Goal: Communication & Community: Answer question/provide support

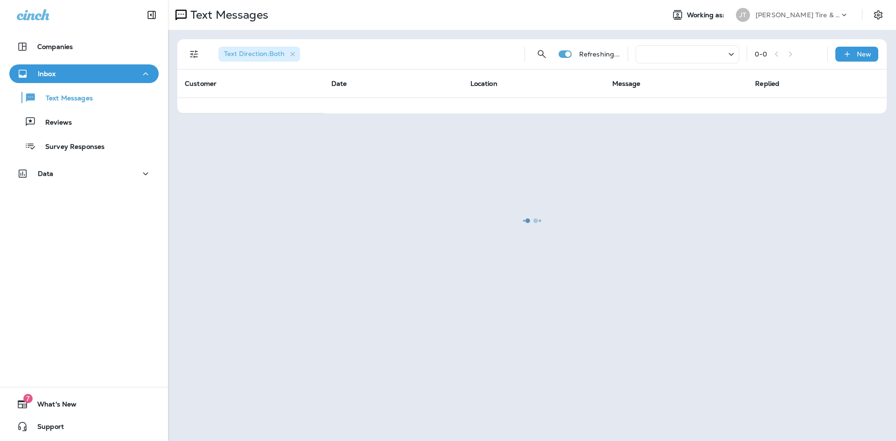
click at [291, 56] on div at bounding box center [532, 220] width 727 height 439
click at [292, 56] on div at bounding box center [532, 220] width 727 height 439
click at [293, 54] on div at bounding box center [532, 220] width 727 height 439
click at [296, 54] on div at bounding box center [532, 220] width 727 height 439
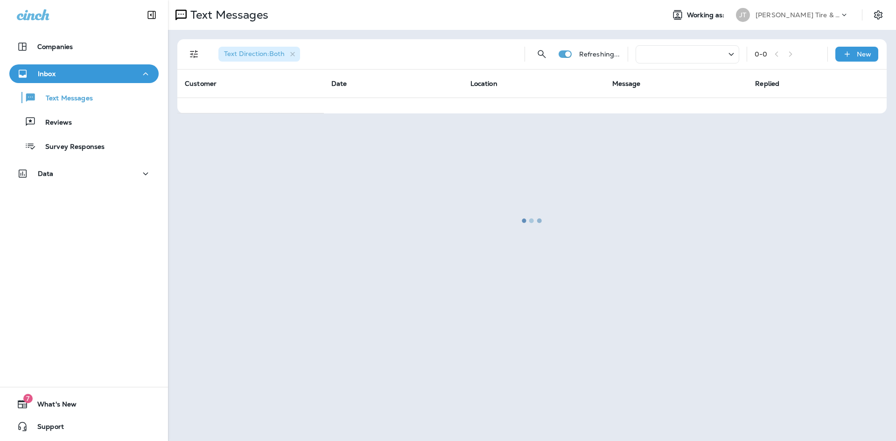
click at [289, 55] on div at bounding box center [532, 220] width 727 height 439
click at [294, 55] on div at bounding box center [532, 220] width 727 height 439
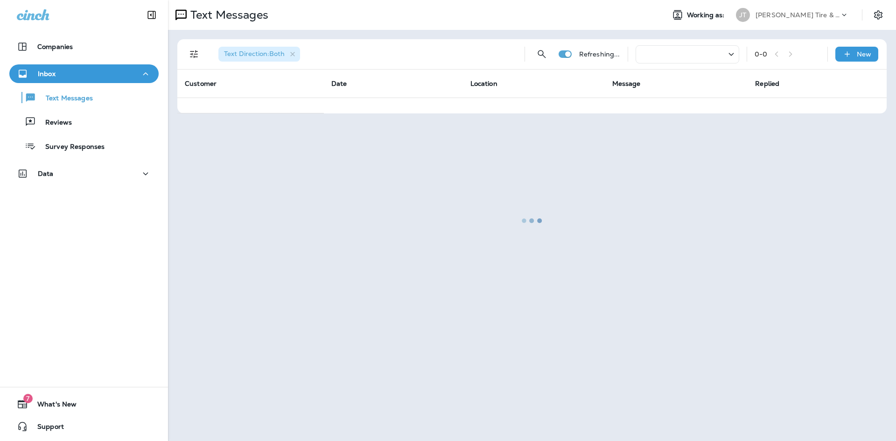
click at [294, 55] on div at bounding box center [532, 220] width 727 height 439
click at [319, 117] on div at bounding box center [532, 220] width 727 height 439
click at [66, 120] on p "Reviews" at bounding box center [54, 123] width 36 height 9
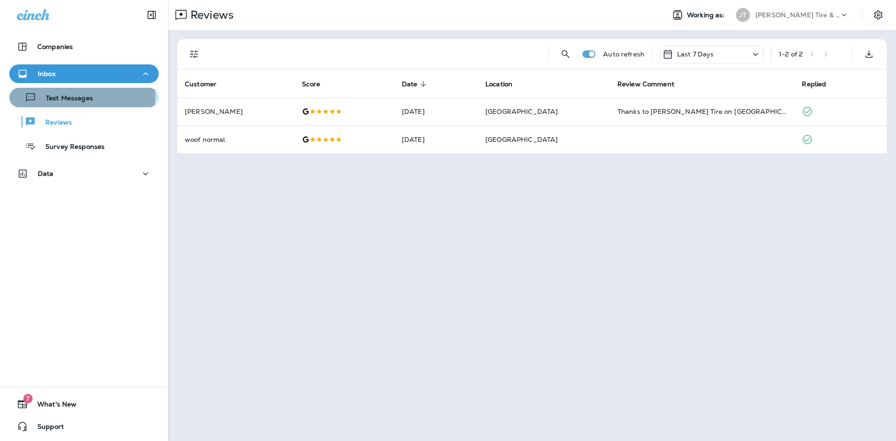
click at [42, 95] on p "Text Messages" at bounding box center [64, 98] width 56 height 9
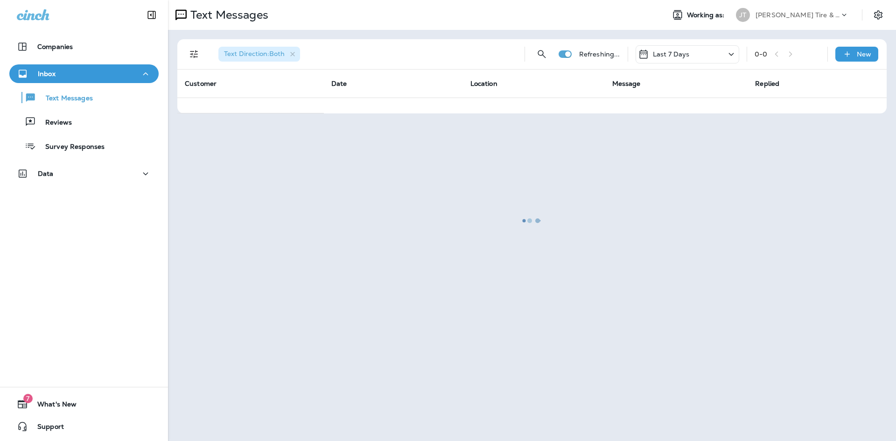
click at [292, 58] on div at bounding box center [532, 220] width 727 height 439
click at [295, 55] on div at bounding box center [532, 220] width 727 height 439
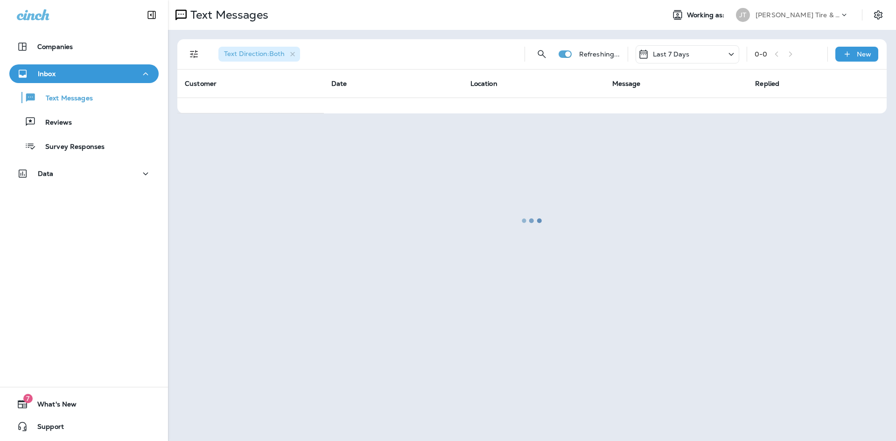
click at [295, 55] on div at bounding box center [532, 220] width 727 height 439
click at [288, 121] on div at bounding box center [532, 220] width 727 height 439
click at [294, 54] on div at bounding box center [532, 220] width 727 height 439
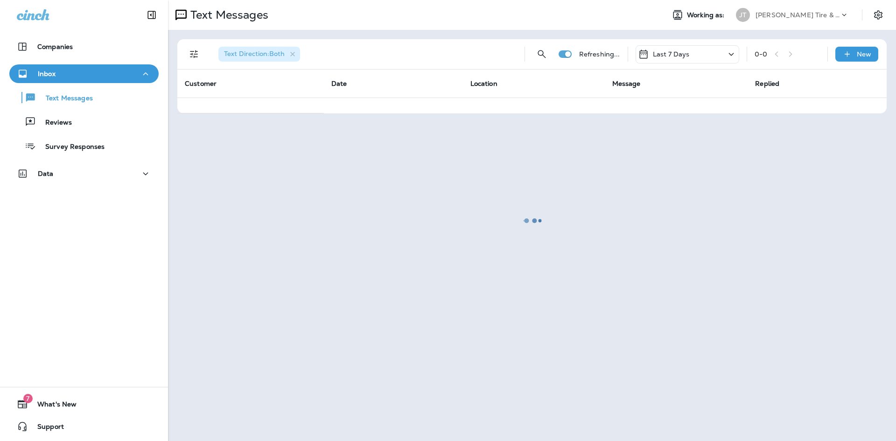
click at [294, 54] on div at bounding box center [532, 220] width 727 height 439
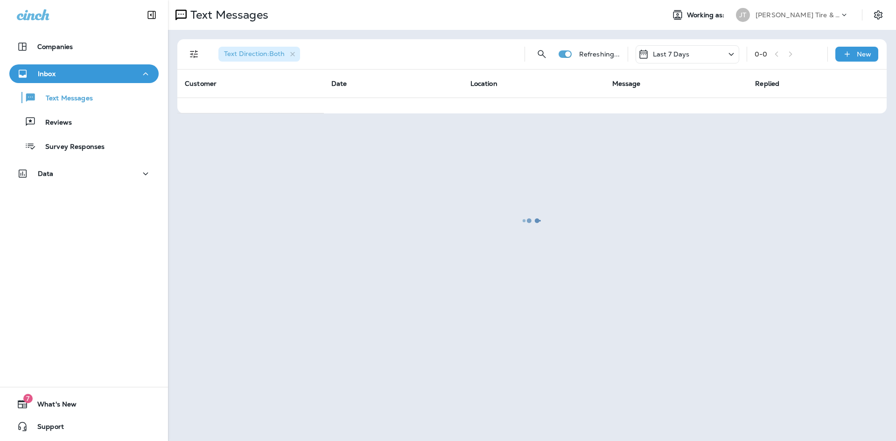
click at [199, 56] on div at bounding box center [532, 220] width 727 height 439
click at [188, 52] on div at bounding box center [532, 220] width 727 height 439
click at [195, 53] on div at bounding box center [532, 220] width 727 height 439
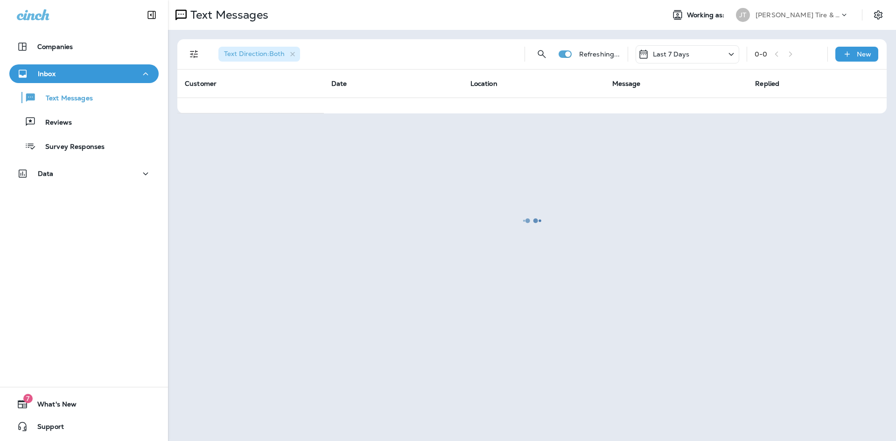
click at [195, 53] on div at bounding box center [532, 220] width 727 height 439
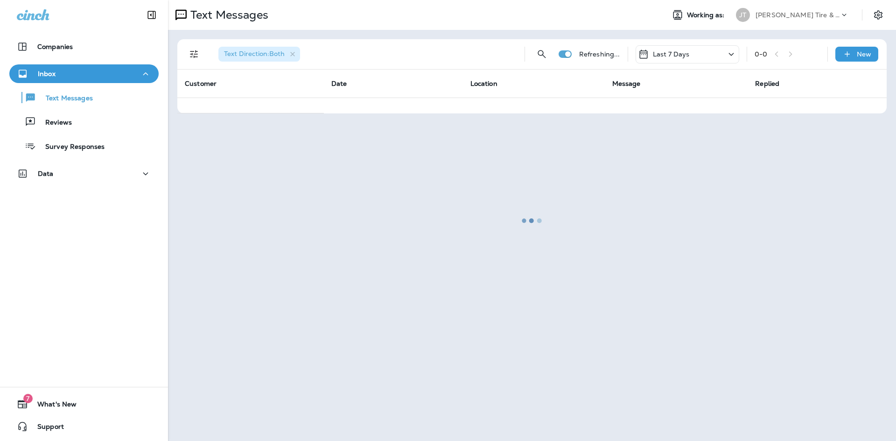
click at [195, 53] on div at bounding box center [532, 220] width 727 height 439
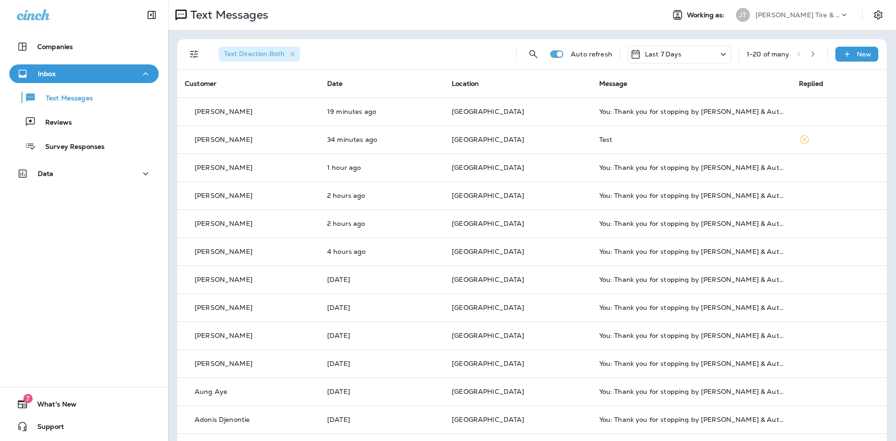
drag, startPoint x: 409, startPoint y: 64, endPoint x: 362, endPoint y: 69, distance: 47.9
click at [367, 69] on div "Text Direction : Both Auto refresh Last 7 Days 1 - 20 of many New" at bounding box center [532, 54] width 710 height 30
click at [431, 0] on html "Companies Inbox Text Messages Reviews Survey Responses Data 7 What's New Suppor…" at bounding box center [448, 0] width 896 height 0
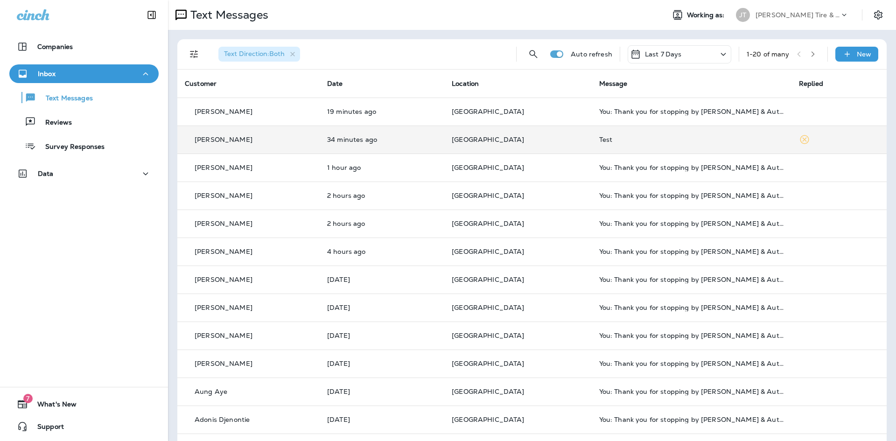
click at [621, 141] on div "Test" at bounding box center [692, 139] width 185 height 7
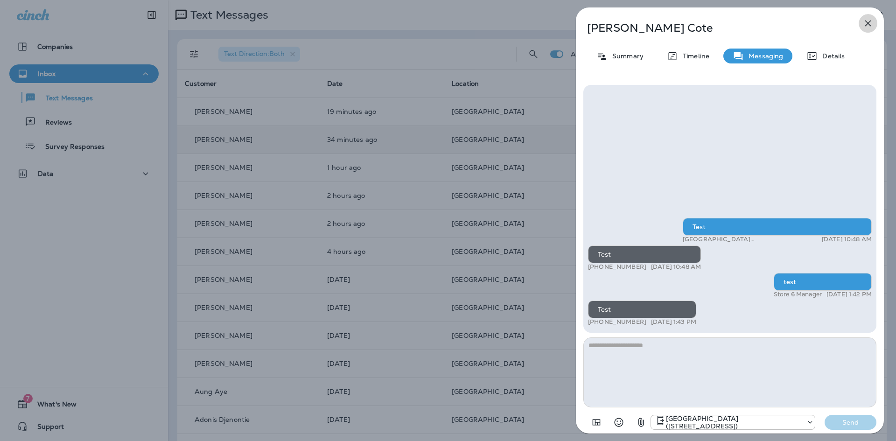
click at [874, 25] on icon "button" at bounding box center [868, 23] width 11 height 11
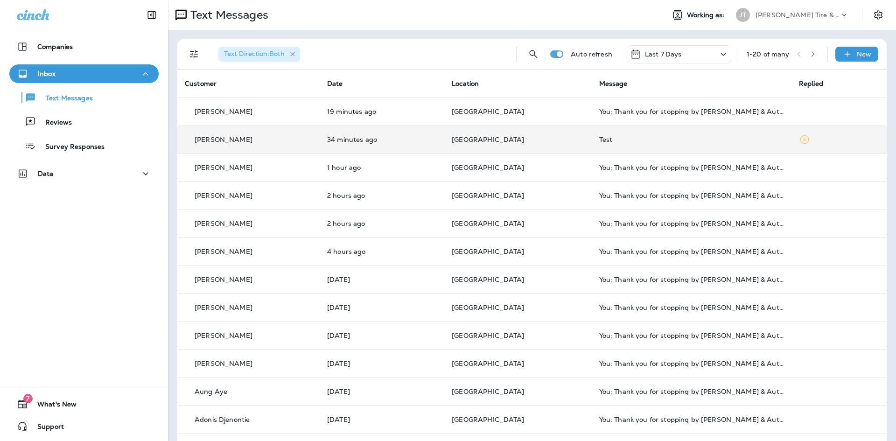
click at [296, 54] on icon "button" at bounding box center [293, 54] width 8 height 8
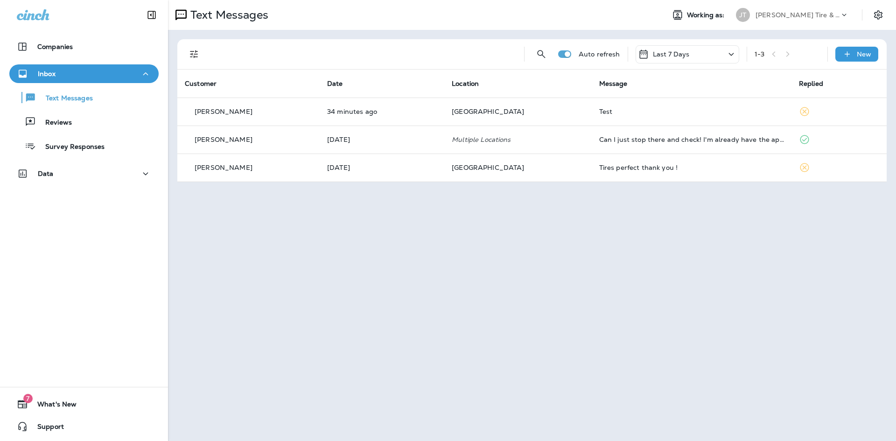
click at [195, 50] on icon "Filters" at bounding box center [194, 54] width 11 height 11
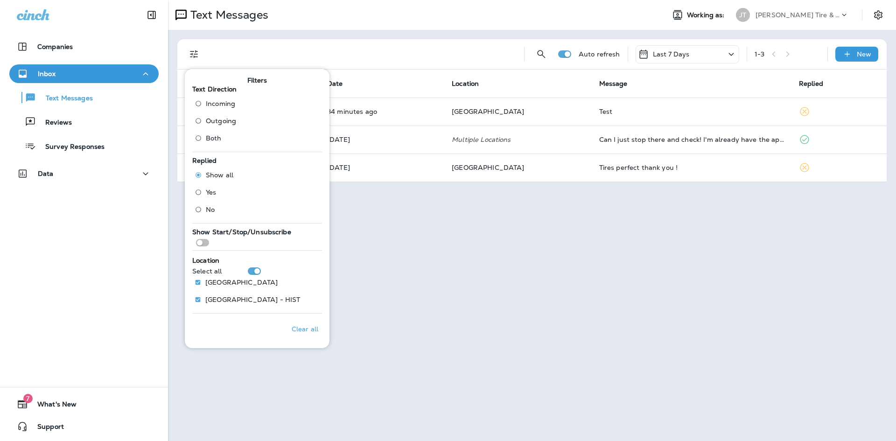
click at [217, 122] on span "Outgoing" at bounding box center [221, 120] width 30 height 7
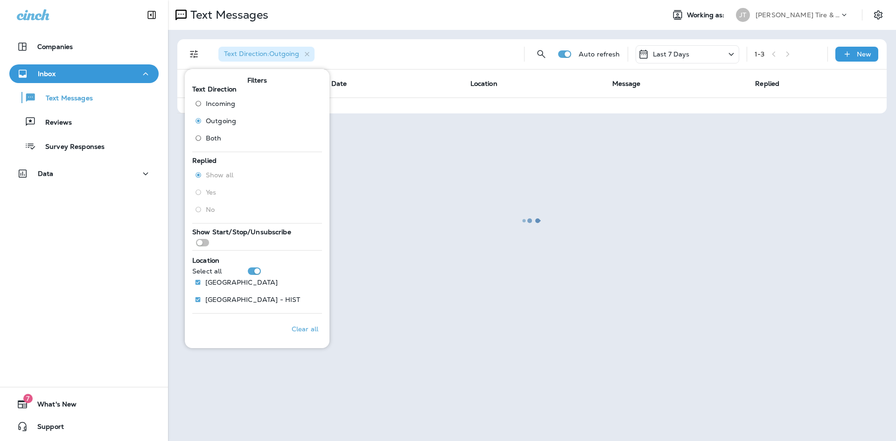
click at [499, 241] on div at bounding box center [532, 220] width 727 height 439
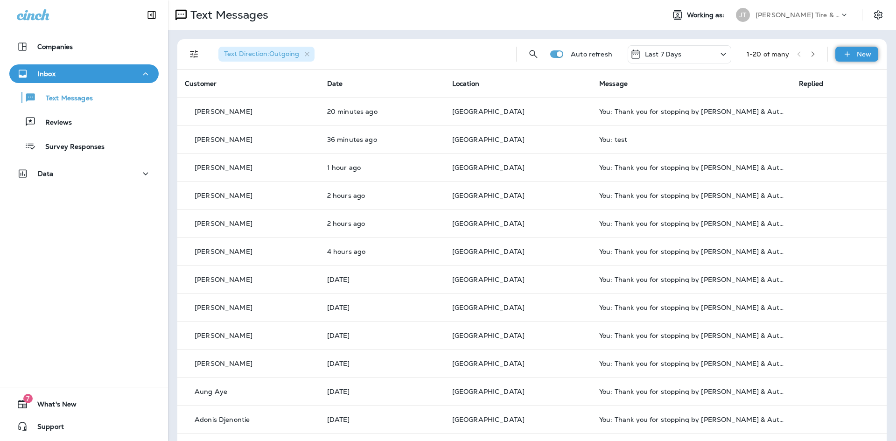
click at [850, 58] on div "New" at bounding box center [857, 54] width 43 height 15
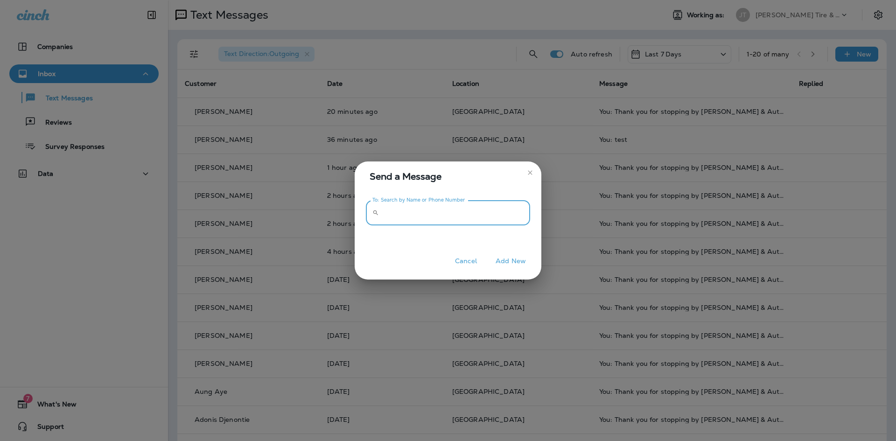
click at [401, 212] on input "To: Search by Name or Phone Number" at bounding box center [457, 213] width 148 height 25
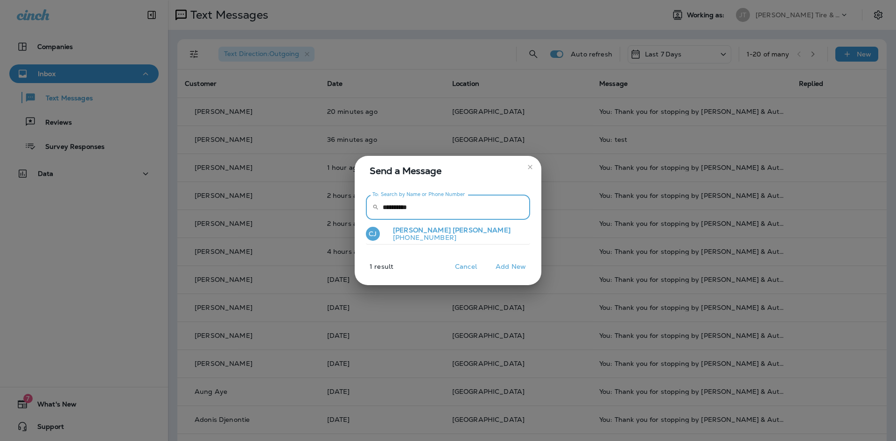
type input "**********"
click at [414, 237] on p "[PHONE_NUMBER]" at bounding box center [448, 237] width 125 height 7
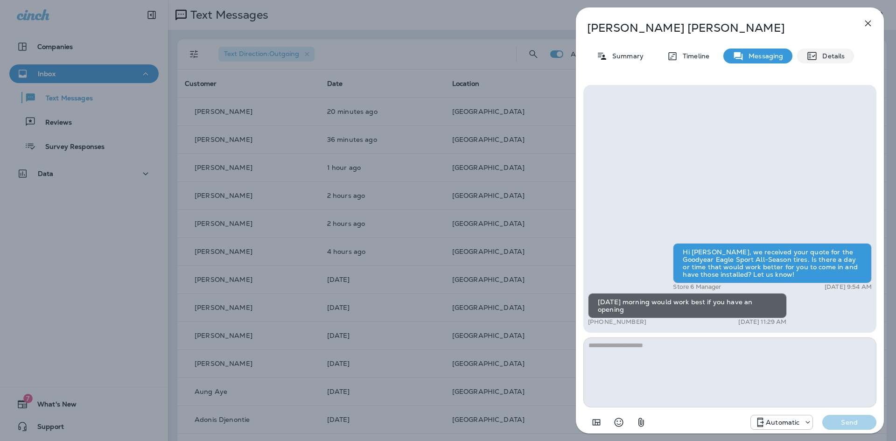
drag, startPoint x: 867, startPoint y: 18, endPoint x: 879, endPoint y: -8, distance: 29.0
click at [879, 0] on html "Companies Inbox Text Messages Reviews Survey Responses Data 7 What's New Suppor…" at bounding box center [448, 0] width 896 height 0
click at [871, 23] on icon "button" at bounding box center [868, 23] width 11 height 11
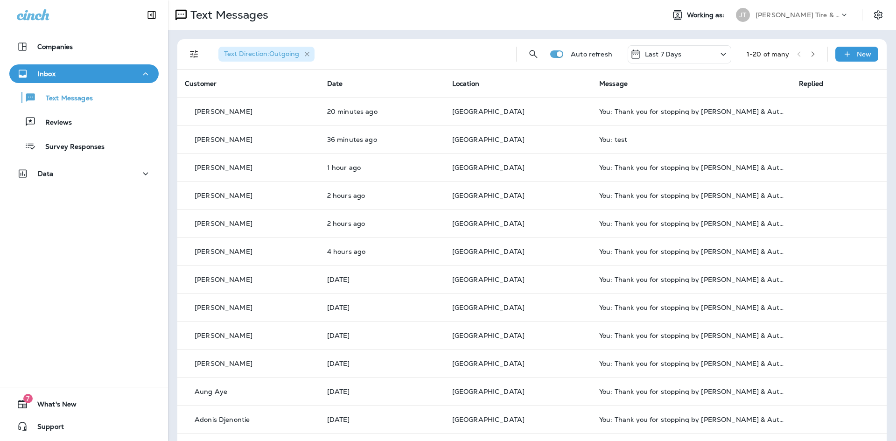
click at [308, 54] on icon "button" at bounding box center [307, 54] width 5 height 5
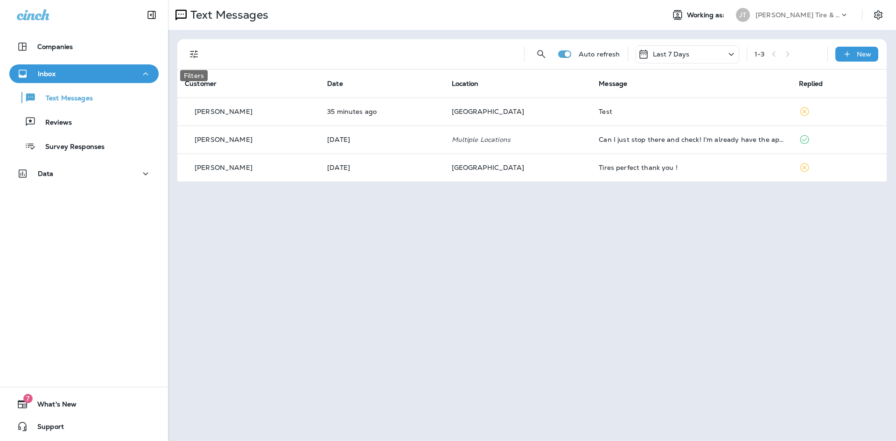
click at [194, 53] on icon "Filters" at bounding box center [194, 54] width 11 height 11
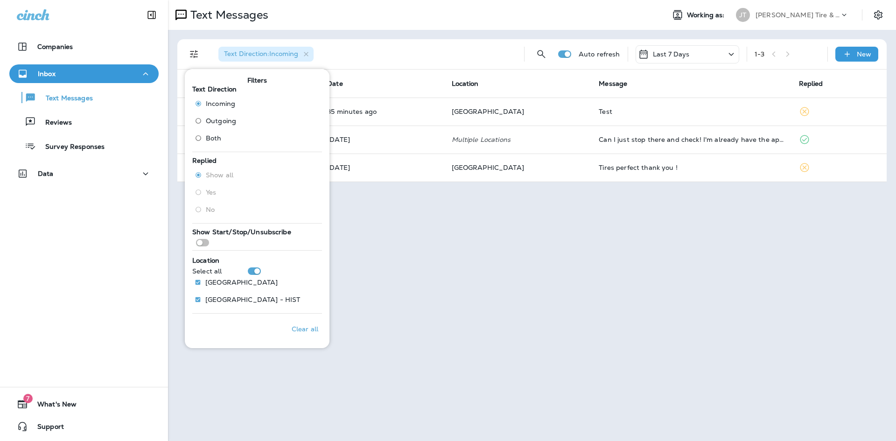
click at [408, 240] on div "Text Messages Working as: [PERSON_NAME] Tire & Auto Text Direction : Incoming A…" at bounding box center [532, 220] width 728 height 441
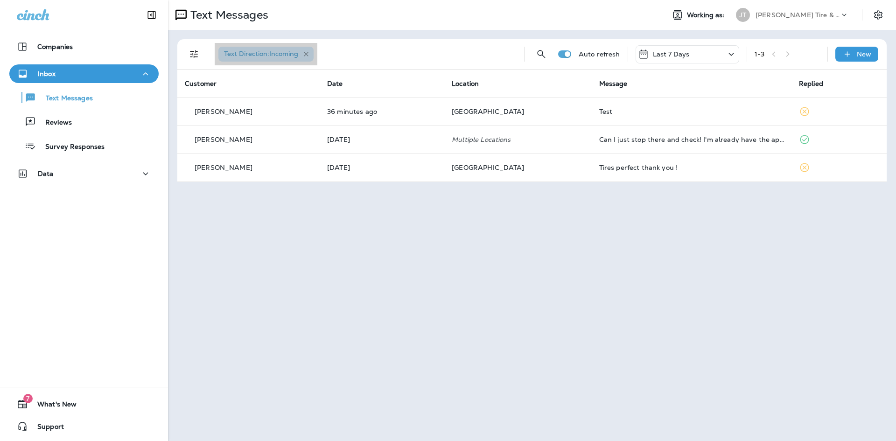
click at [308, 58] on icon "button" at bounding box center [307, 54] width 8 height 8
click at [194, 54] on icon "Filters" at bounding box center [194, 54] width 11 height 11
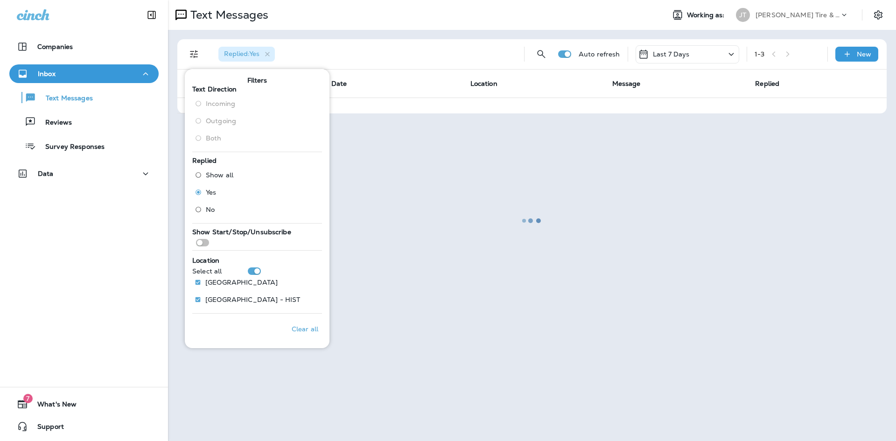
click at [433, 261] on div at bounding box center [532, 220] width 727 height 439
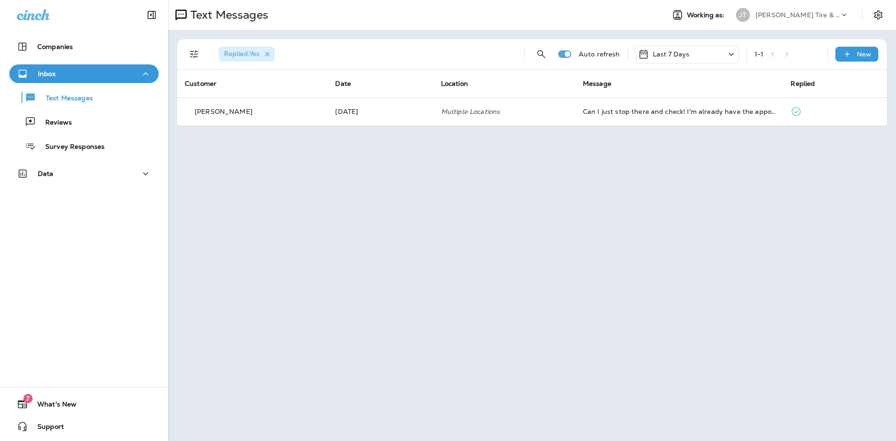
click at [271, 53] on icon "button" at bounding box center [268, 54] width 8 height 8
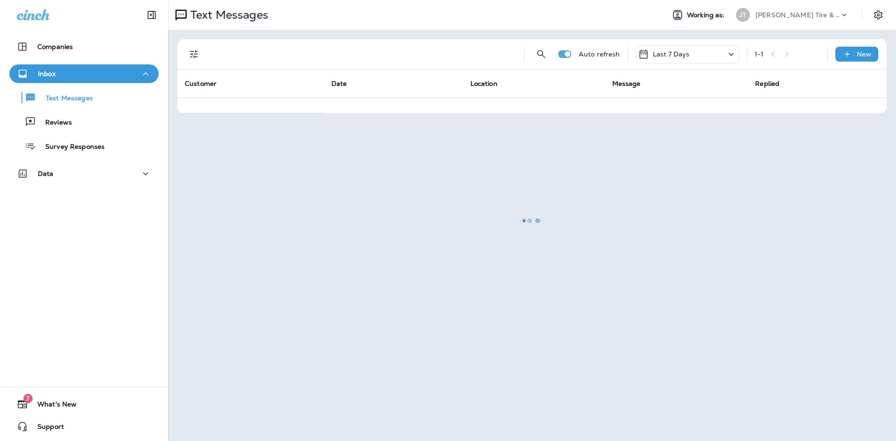
click at [198, 55] on div at bounding box center [532, 220] width 727 height 439
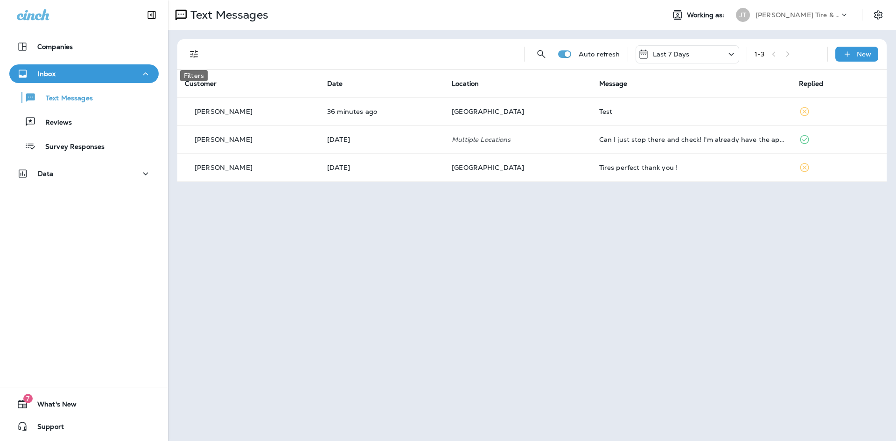
click at [194, 58] on icon "Filters" at bounding box center [194, 54] width 8 height 8
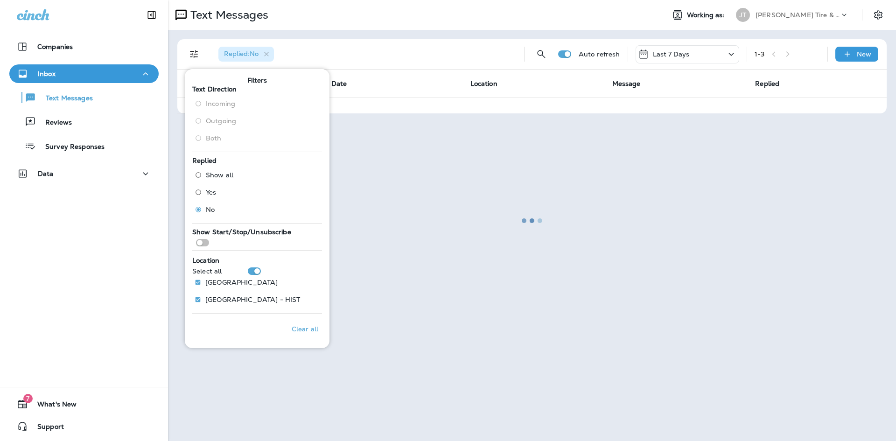
click at [427, 263] on div at bounding box center [532, 220] width 727 height 439
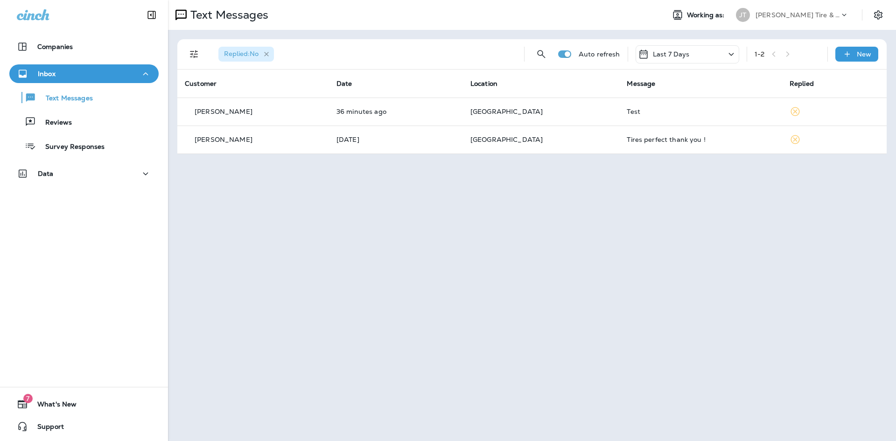
click at [269, 56] on icon "button" at bounding box center [267, 54] width 8 height 8
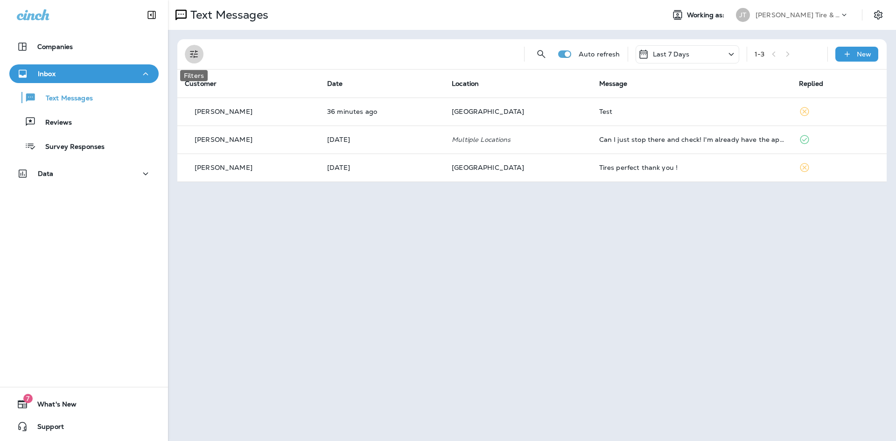
click at [202, 50] on button "Filters" at bounding box center [194, 54] width 19 height 19
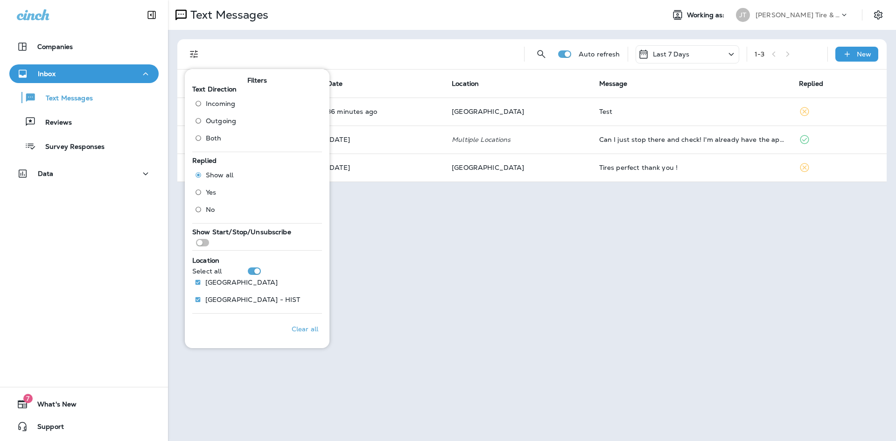
click at [222, 105] on span "Incoming" at bounding box center [220, 103] width 29 height 7
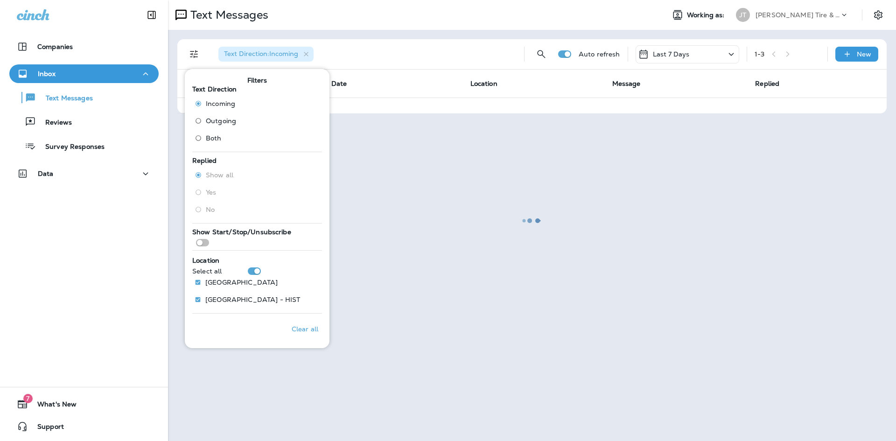
click at [470, 237] on div at bounding box center [532, 220] width 727 height 439
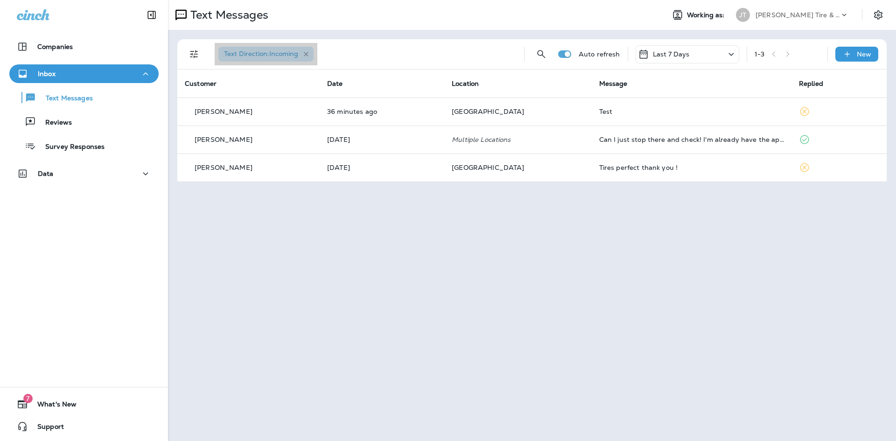
click at [307, 53] on icon "button" at bounding box center [307, 54] width 8 height 8
click at [195, 56] on icon "Filters" at bounding box center [194, 54] width 8 height 8
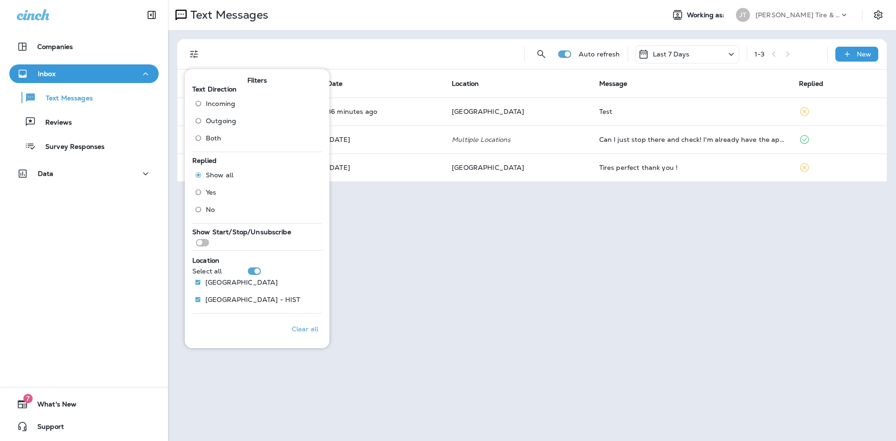
click at [227, 123] on span "Outgoing" at bounding box center [221, 120] width 30 height 7
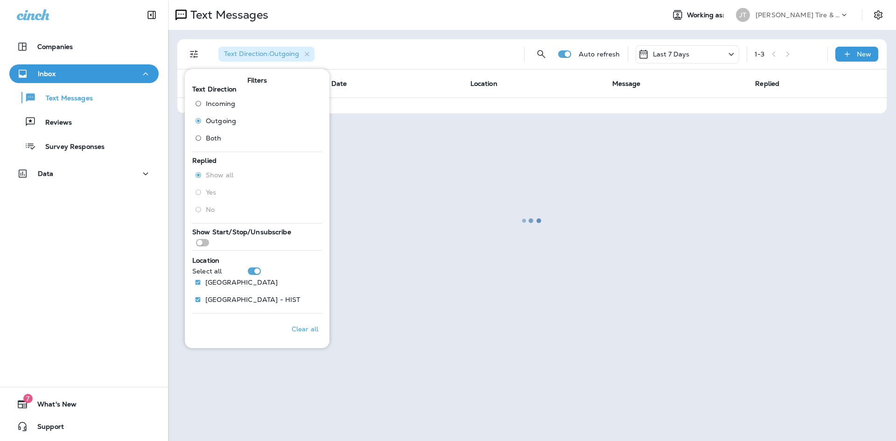
drag, startPoint x: 488, startPoint y: 288, endPoint x: 501, endPoint y: 275, distance: 17.8
click at [496, 283] on div at bounding box center [532, 220] width 727 height 439
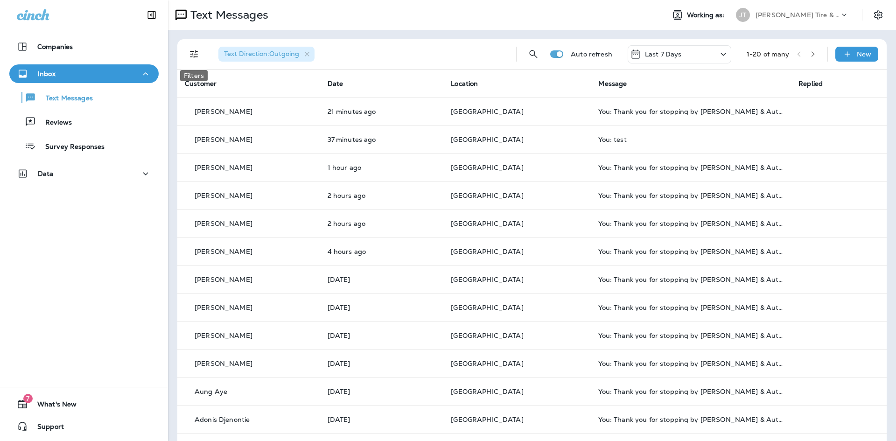
click at [196, 59] on icon "Filters" at bounding box center [194, 54] width 11 height 11
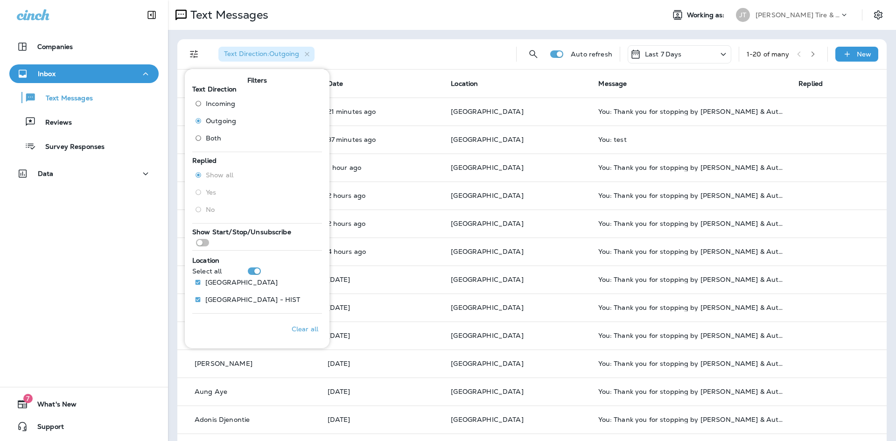
click at [212, 140] on span "Both" at bounding box center [214, 137] width 16 height 7
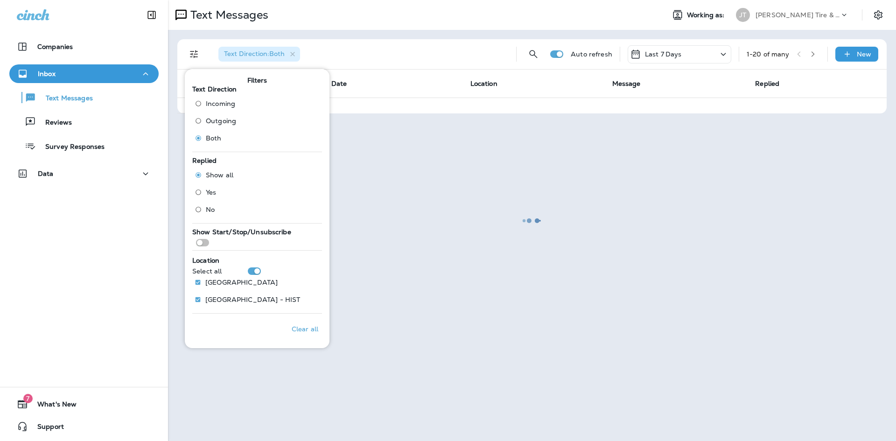
click at [480, 156] on div at bounding box center [532, 220] width 727 height 439
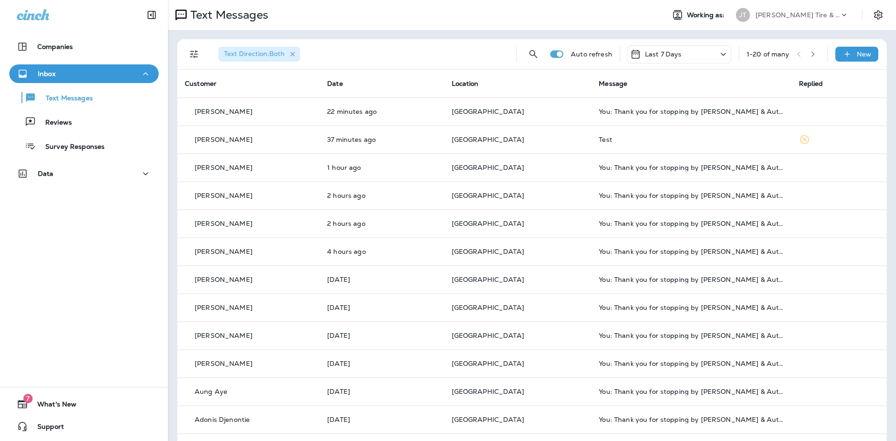
click at [293, 54] on icon "button" at bounding box center [293, 54] width 8 height 8
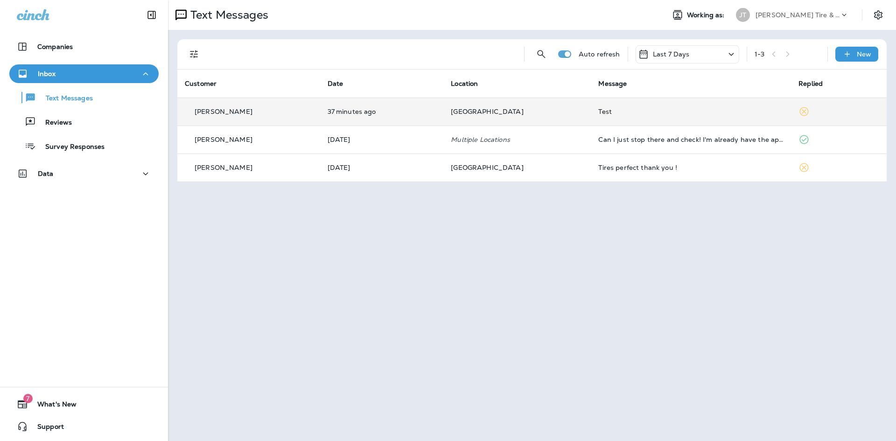
click at [503, 113] on span "[GEOGRAPHIC_DATA]" at bounding box center [487, 111] width 72 height 8
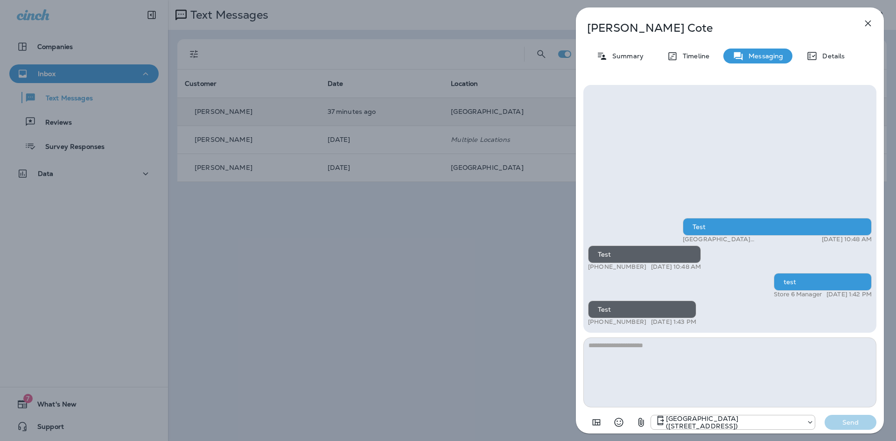
click at [870, 30] on button "button" at bounding box center [868, 23] width 19 height 19
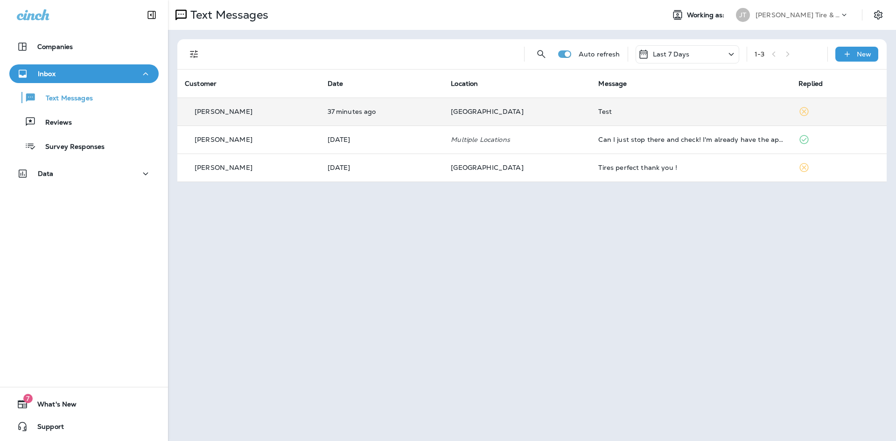
click at [478, 294] on div "Text Messages Working as: [PERSON_NAME] Tire & Auto Auto refresh Last 7 Days 1 …" at bounding box center [532, 220] width 728 height 441
click at [875, 21] on button "Settings" at bounding box center [878, 15] width 17 height 17
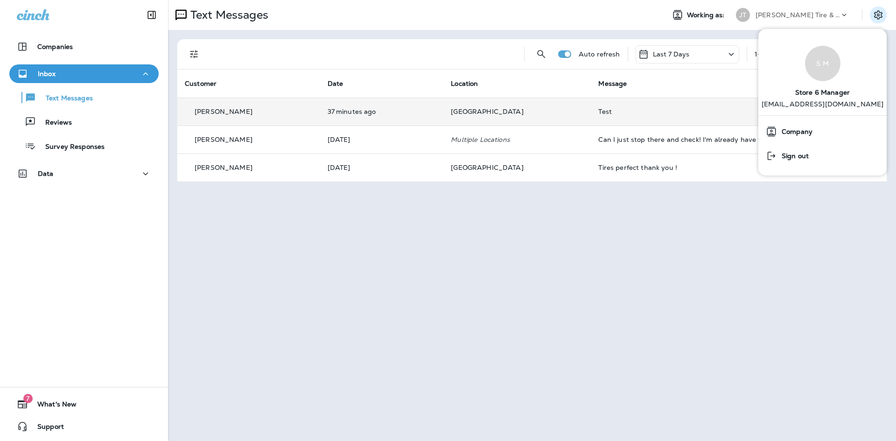
click at [870, 21] on div "Working as: [PERSON_NAME] Tire & Auto" at bounding box center [776, 15] width 239 height 19
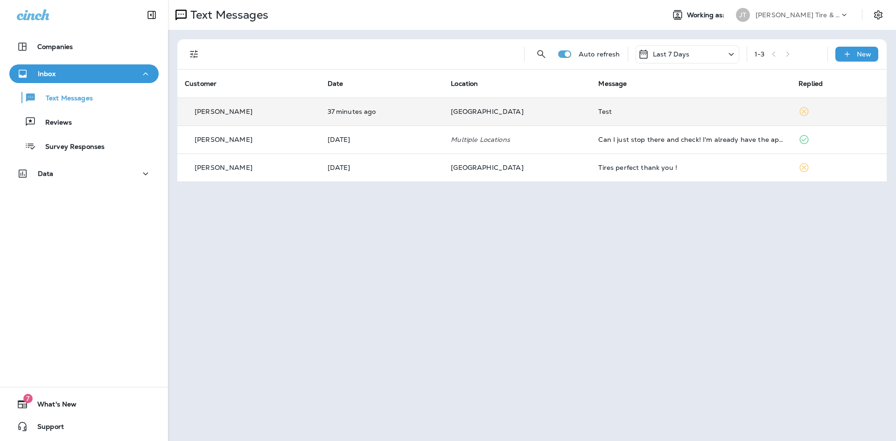
click at [745, 66] on div "Auto refresh Last 7 Days 1 - 3 New" at bounding box center [534, 54] width 699 height 30
click at [727, 56] on icon at bounding box center [731, 55] width 11 height 12
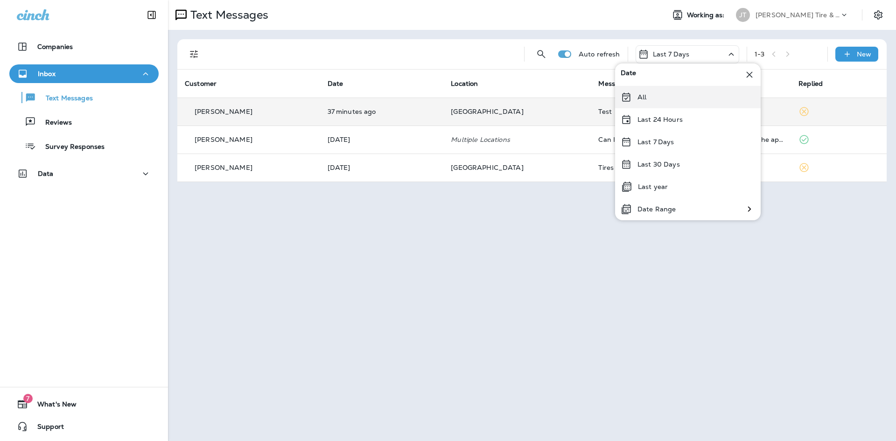
click at [646, 99] on p "All" at bounding box center [642, 96] width 9 height 7
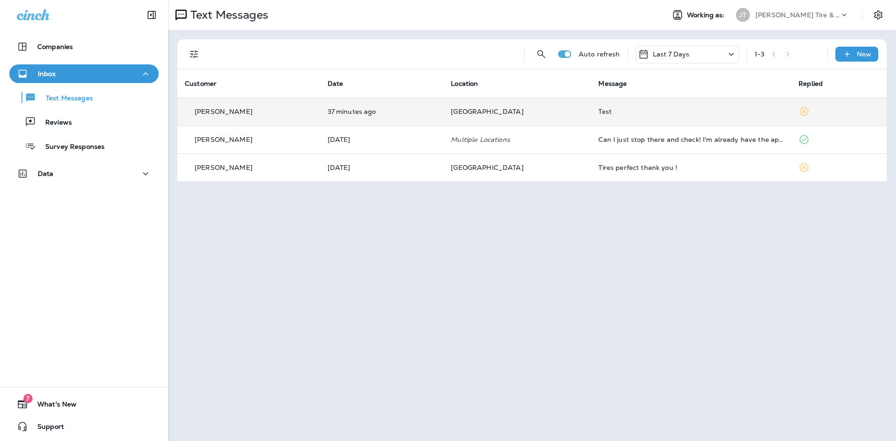
click at [564, 15] on div "Text Messages" at bounding box center [412, 15] width 489 height 19
click at [687, 54] on p "Last 7 Days" at bounding box center [671, 53] width 37 height 7
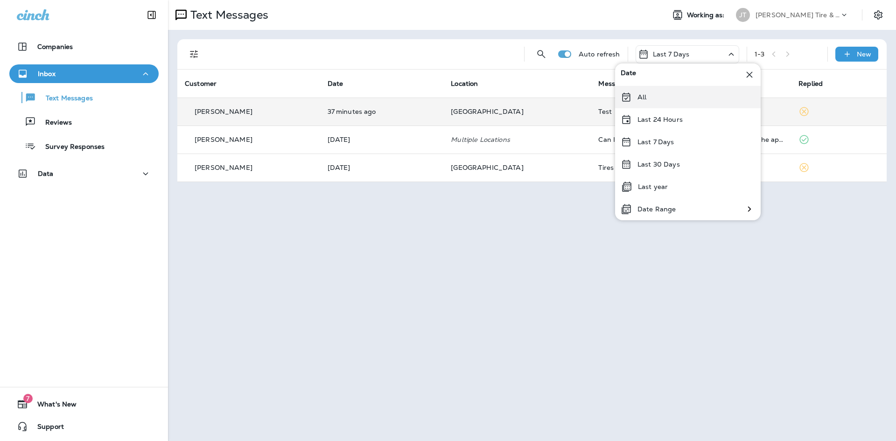
click at [635, 96] on div "All" at bounding box center [688, 97] width 146 height 22
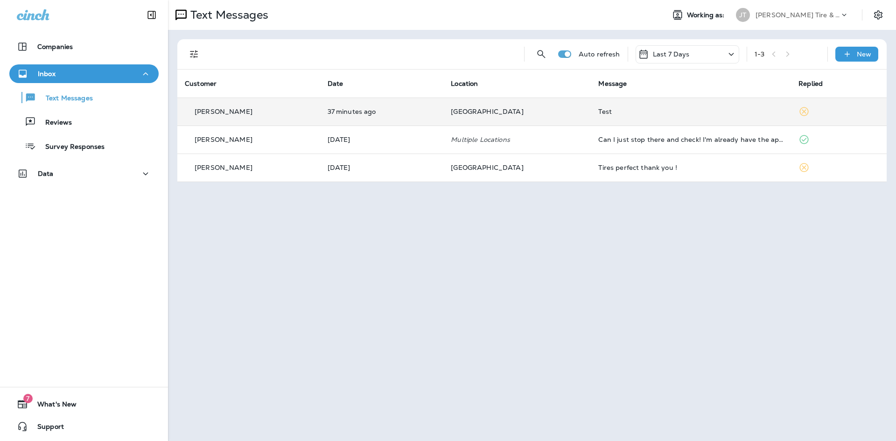
click at [693, 49] on div "Last 7 Days" at bounding box center [688, 54] width 104 height 18
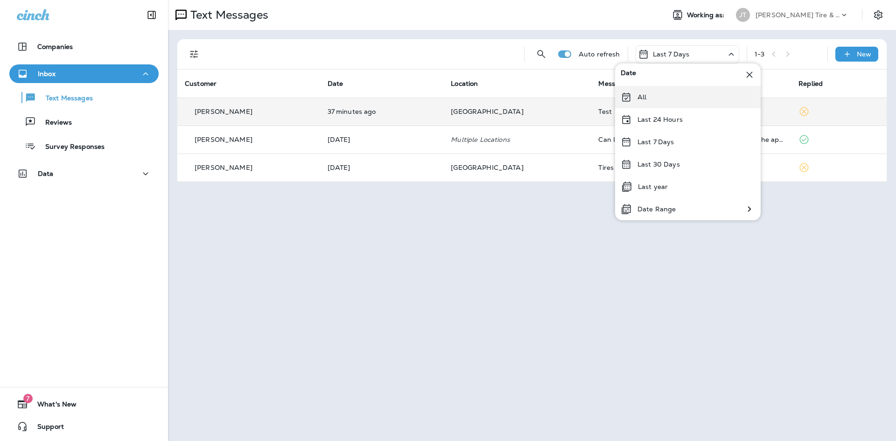
click at [645, 99] on p "All" at bounding box center [642, 96] width 9 height 7
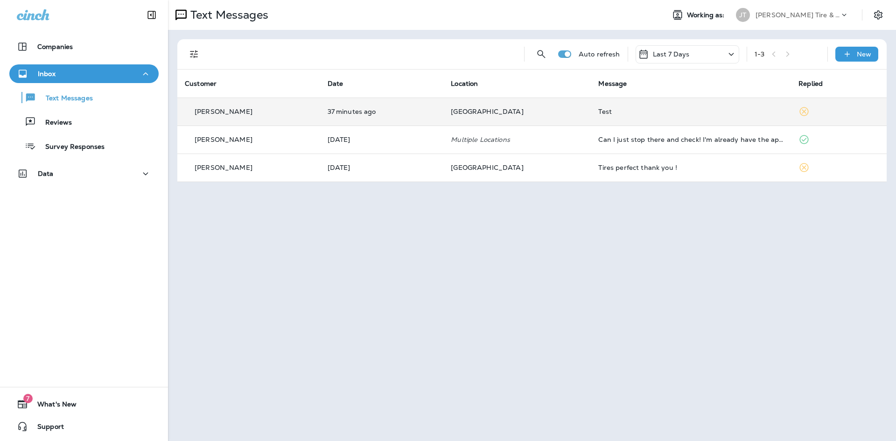
click at [707, 54] on div "Last 7 Days" at bounding box center [688, 54] width 104 height 18
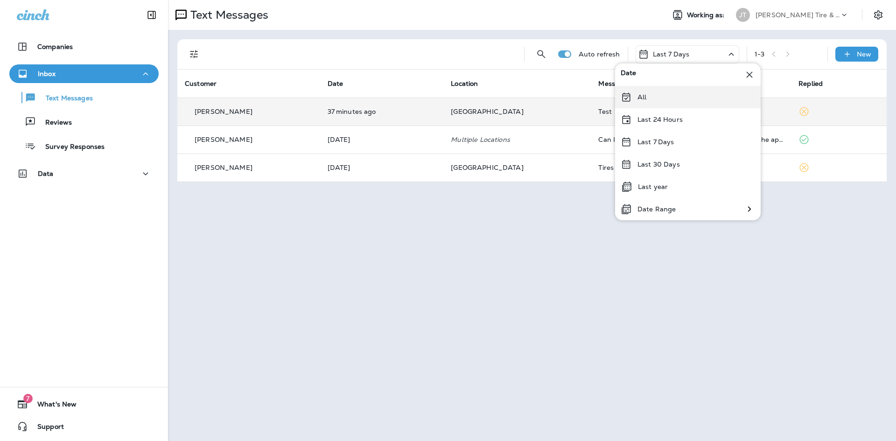
click at [657, 87] on div "All" at bounding box center [688, 97] width 146 height 22
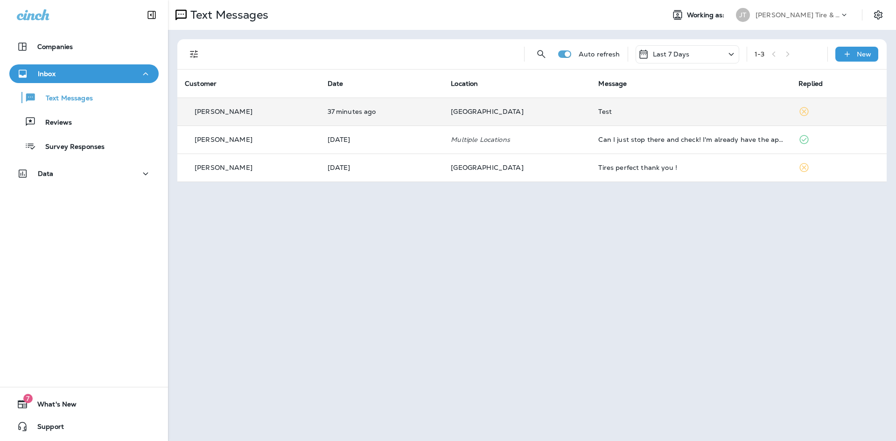
click at [693, 49] on div "Last 7 Days" at bounding box center [688, 54] width 104 height 18
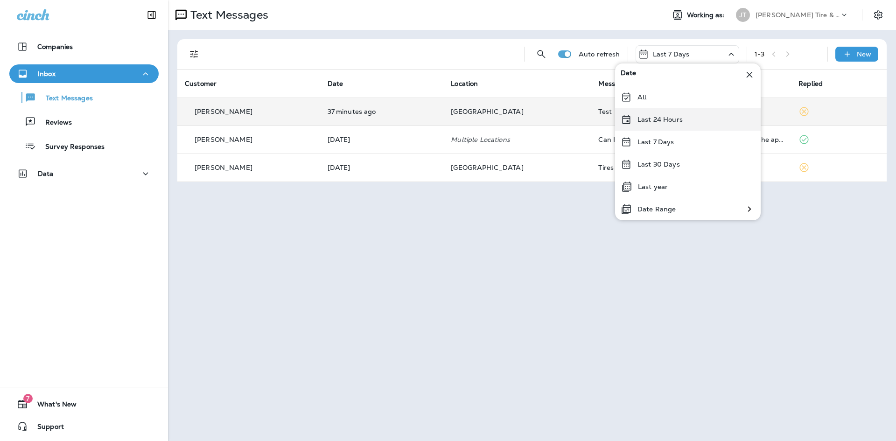
click at [691, 119] on div "Last 24 Hours" at bounding box center [688, 119] width 146 height 22
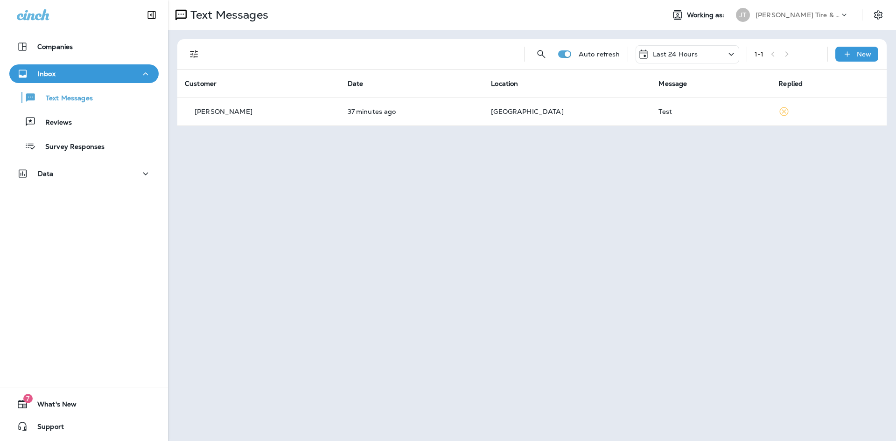
click at [693, 56] on p "Last 24 Hours" at bounding box center [675, 53] width 45 height 7
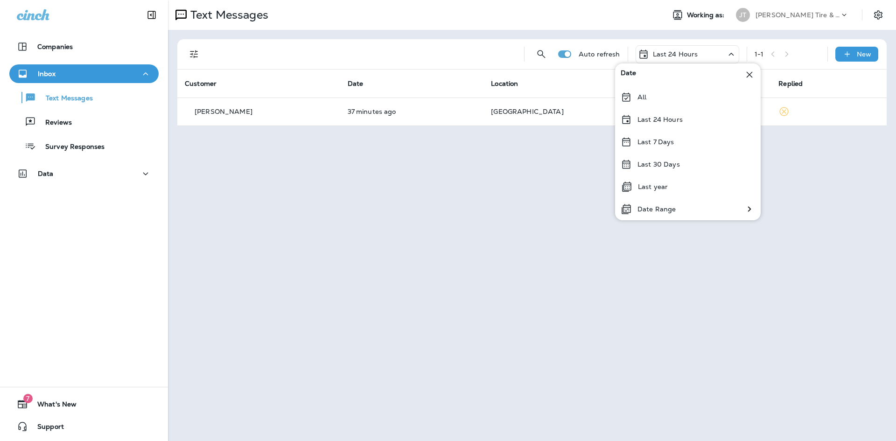
click at [681, 137] on div "Last 7 Days" at bounding box center [688, 142] width 146 height 22
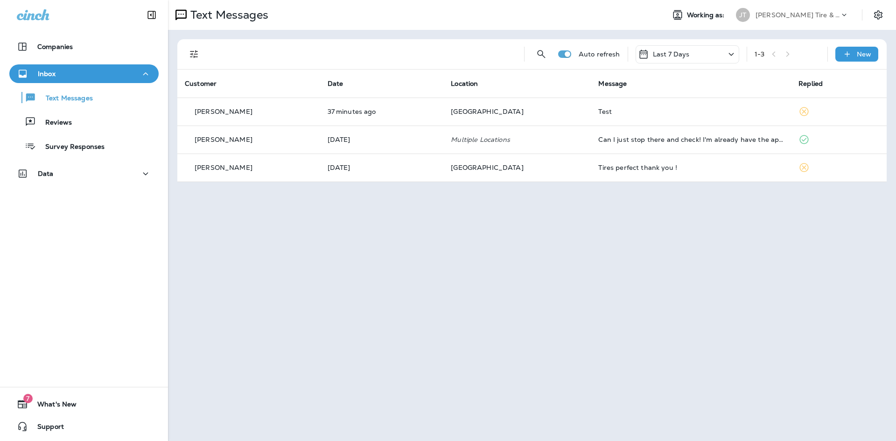
click at [710, 53] on div "Last 7 Days" at bounding box center [688, 54] width 104 height 18
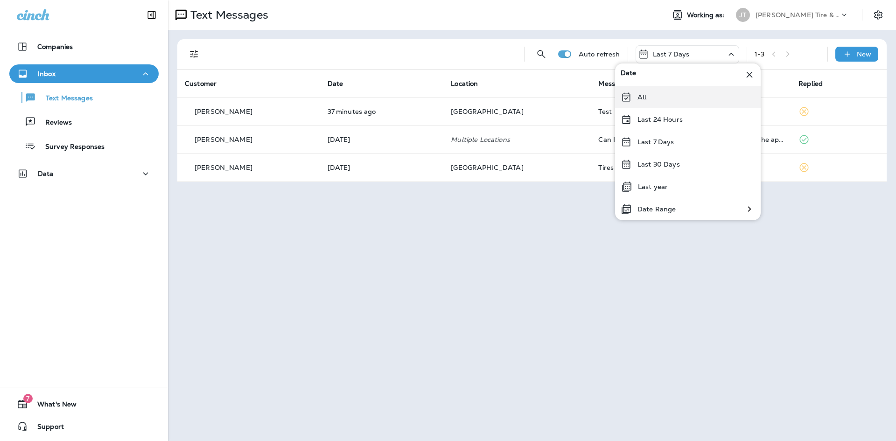
click at [693, 99] on div "All" at bounding box center [688, 97] width 146 height 22
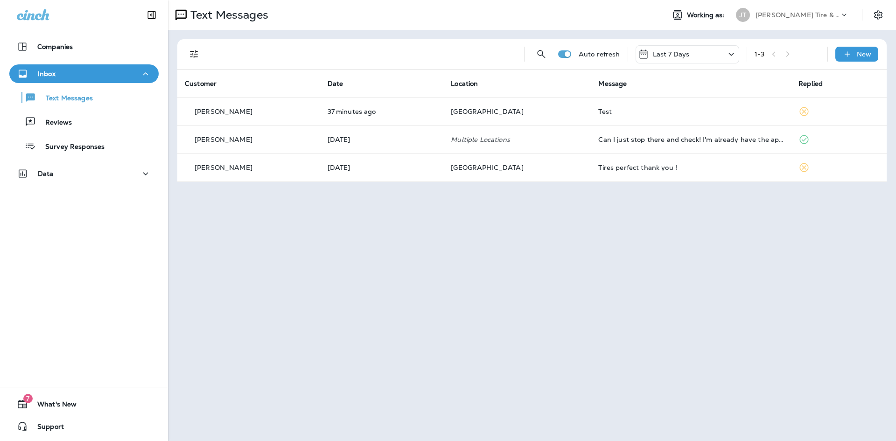
click at [708, 51] on div "Last 7 Days" at bounding box center [688, 54] width 104 height 18
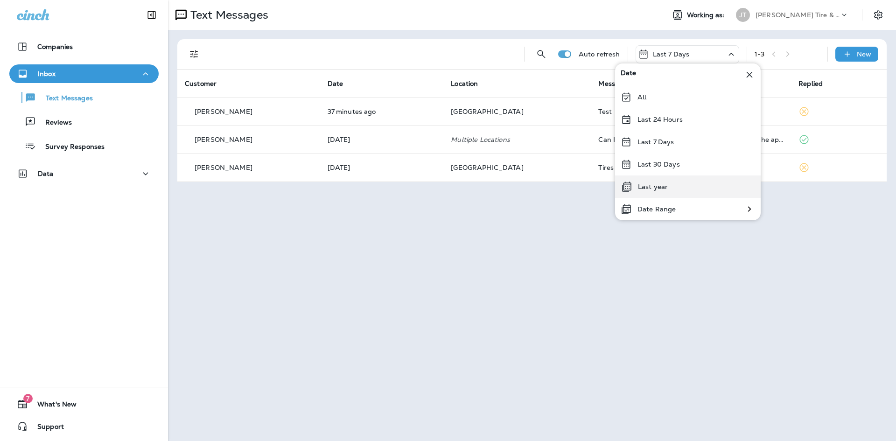
click at [682, 187] on div "Last year" at bounding box center [688, 187] width 146 height 22
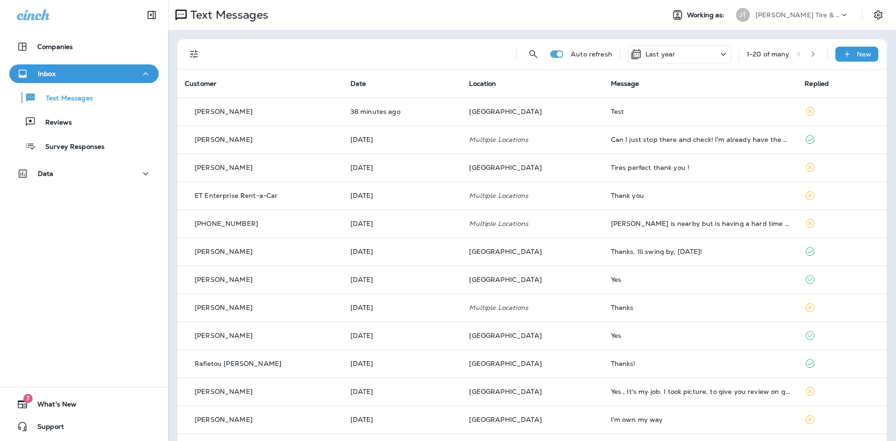
click at [706, 58] on div "Last year" at bounding box center [680, 54] width 104 height 18
click at [656, 138] on p "Last 7 Days" at bounding box center [639, 141] width 37 height 7
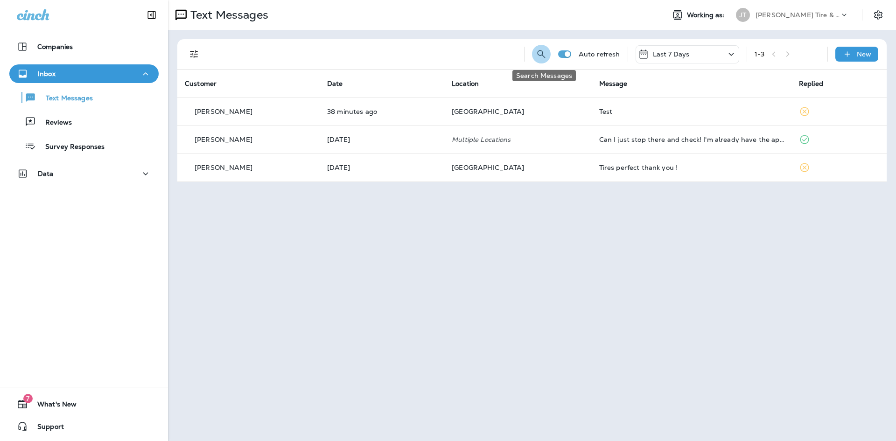
click at [544, 52] on icon "Search Messages" at bounding box center [541, 54] width 11 height 11
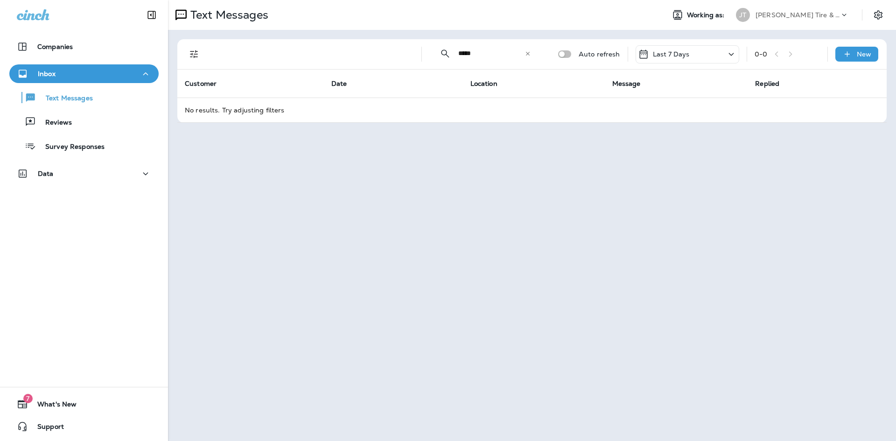
drag, startPoint x: 524, startPoint y: 60, endPoint x: 528, endPoint y: 57, distance: 5.1
click at [525, 59] on input "*****" at bounding box center [492, 53] width 66 height 25
type input "*****"
click at [529, 56] on icon at bounding box center [528, 53] width 7 height 7
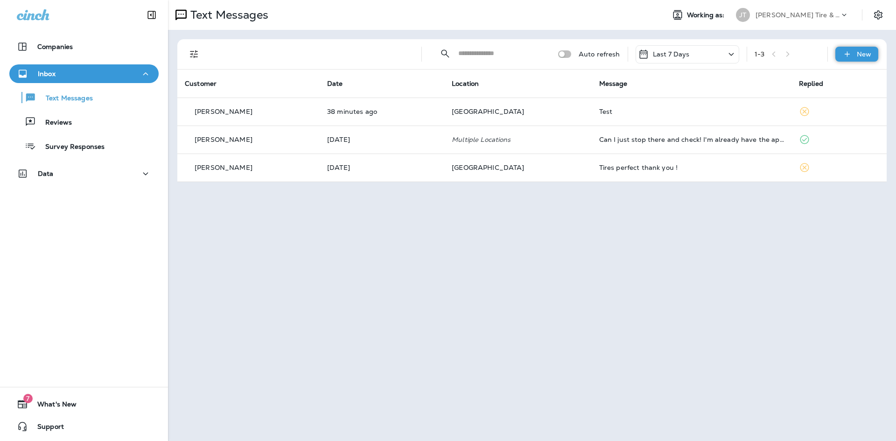
click at [865, 58] on div "New" at bounding box center [857, 54] width 43 height 15
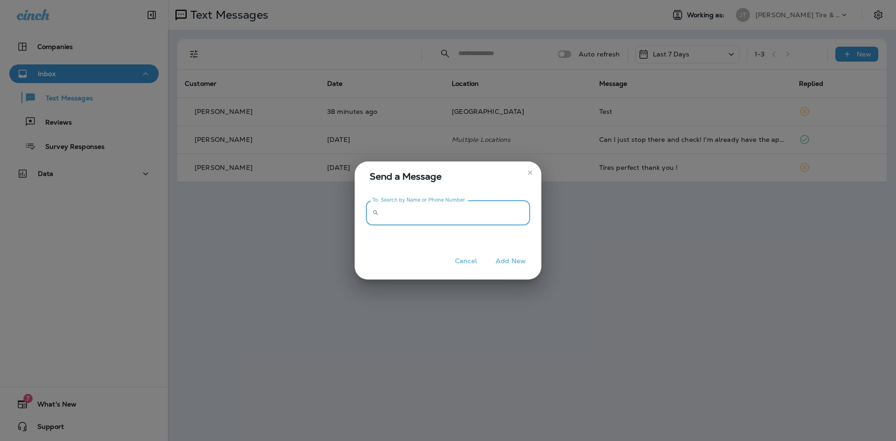
click at [463, 217] on input "To: Search by Name or Phone Number" at bounding box center [457, 213] width 148 height 25
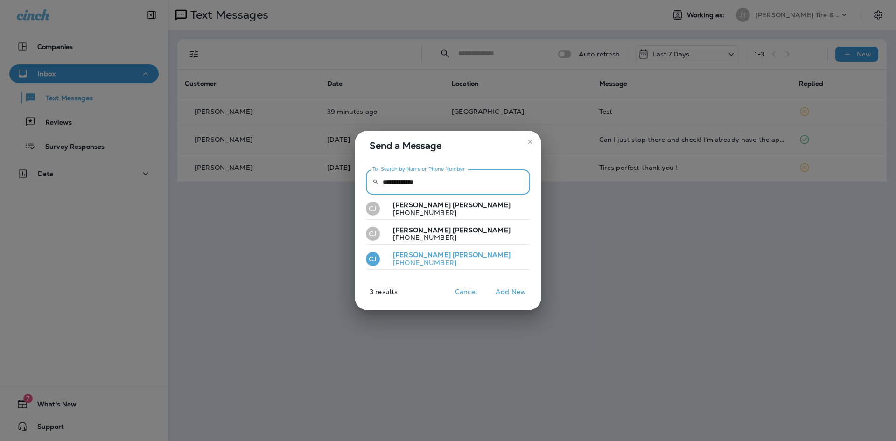
type input "**********"
click at [438, 260] on p "[PHONE_NUMBER]" at bounding box center [448, 262] width 125 height 7
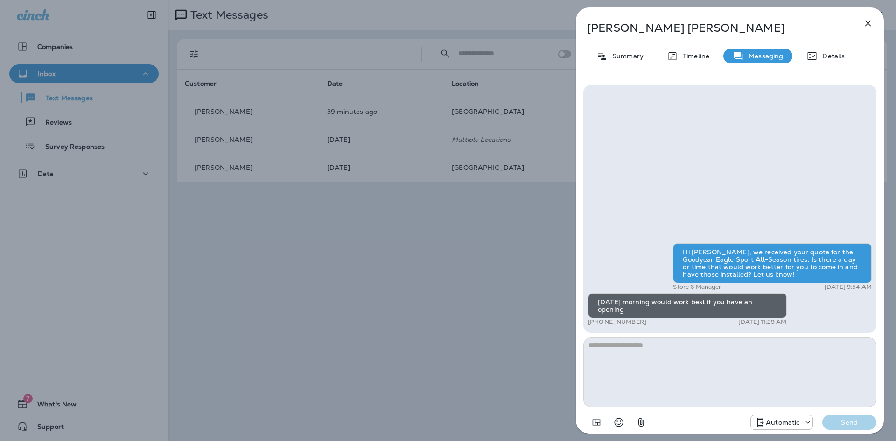
click at [692, 360] on textarea at bounding box center [730, 373] width 293 height 70
click at [692, 58] on p "Timeline" at bounding box center [693, 55] width 31 height 7
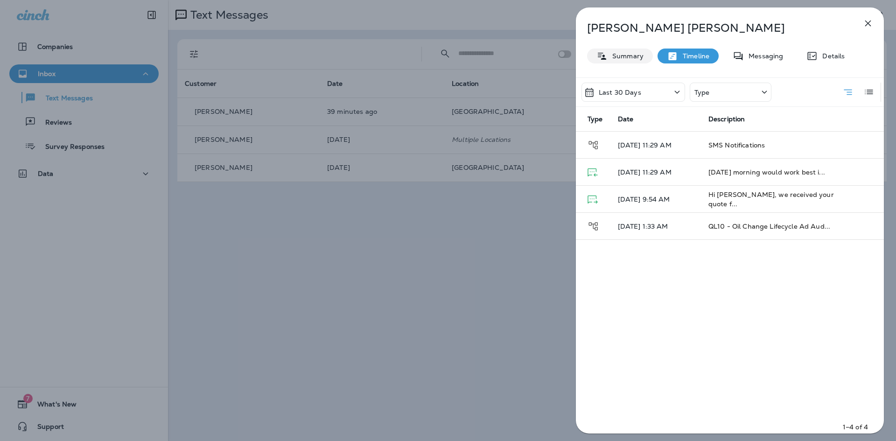
click at [627, 53] on p "Summary" at bounding box center [626, 55] width 36 height 7
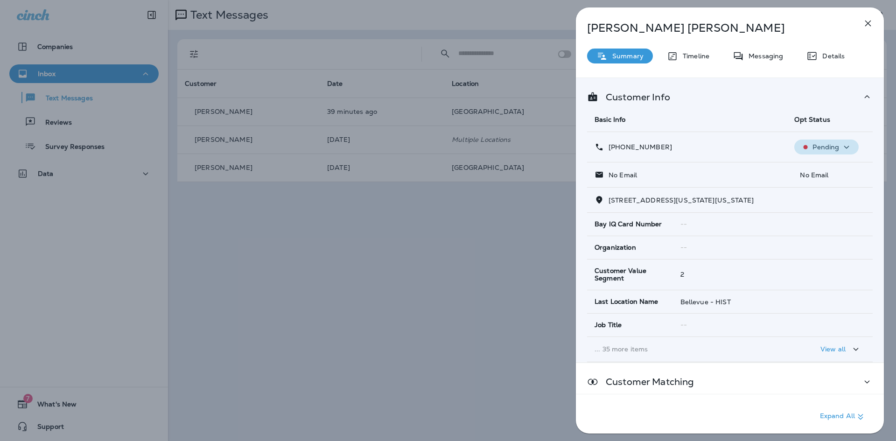
click at [834, 146] on p "Pending" at bounding box center [826, 146] width 27 height 7
click at [831, 229] on td "--" at bounding box center [773, 224] width 200 height 23
click at [807, 143] on icon "button" at bounding box center [806, 147] width 10 height 10
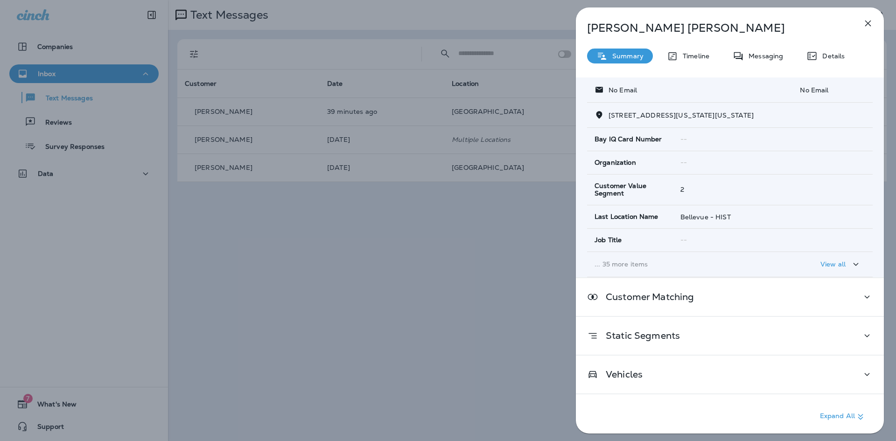
click at [826, 267] on p "View all" at bounding box center [833, 264] width 25 height 7
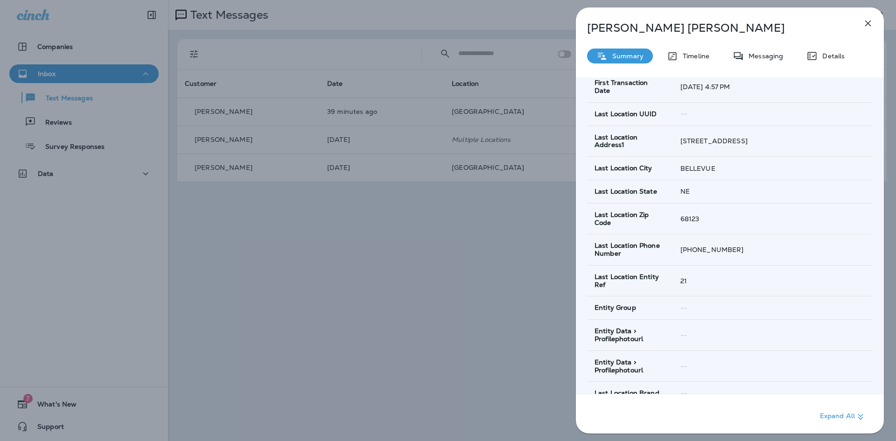
scroll to position [365, 0]
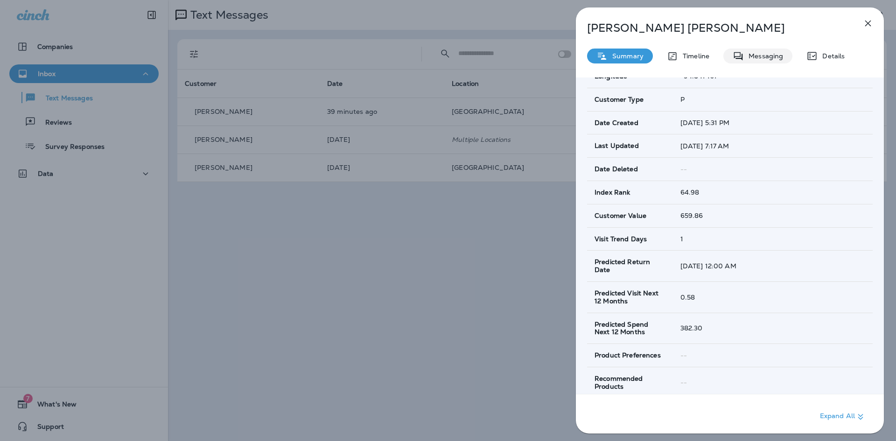
click at [756, 51] on div "Messaging" at bounding box center [758, 56] width 69 height 15
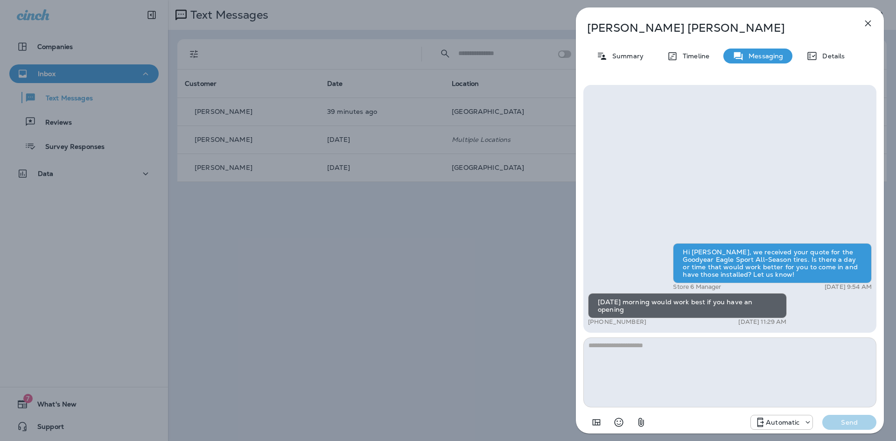
click at [799, 263] on div "Hi [PERSON_NAME], we received your quote for the Goodyear Eagle Sport All-Seaso…" at bounding box center [772, 263] width 199 height 40
click at [698, 304] on div "[DATE] morning would work best if you have an opening" at bounding box center [687, 305] width 199 height 25
click at [828, 53] on p "Details" at bounding box center [831, 55] width 27 height 7
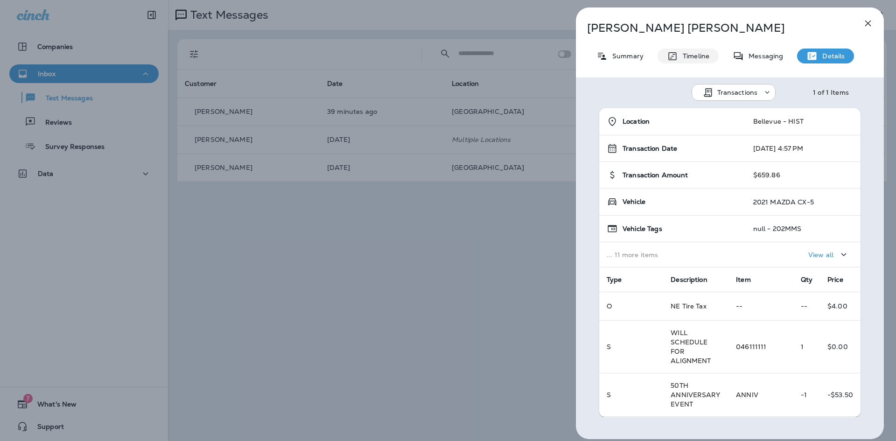
click at [705, 58] on p "Timeline" at bounding box center [693, 55] width 31 height 7
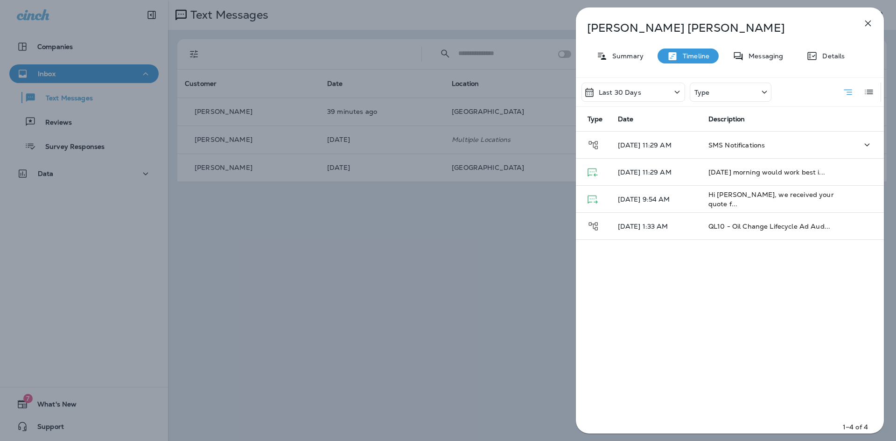
click at [751, 141] on span "SMS Notifications" at bounding box center [737, 145] width 56 height 8
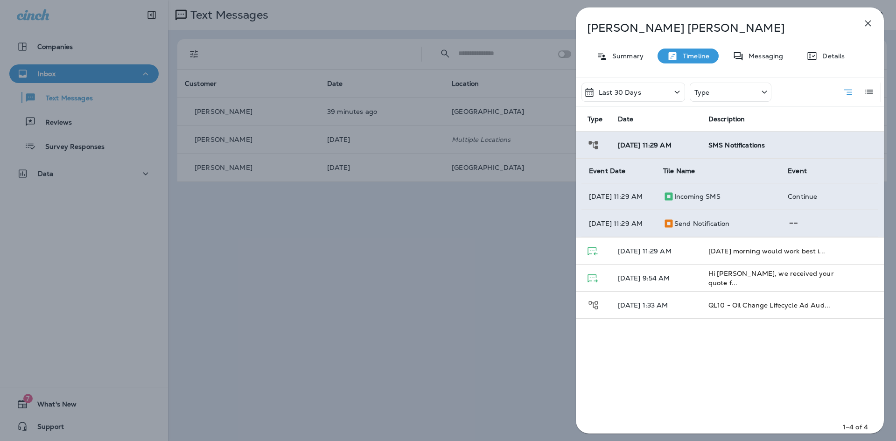
click at [717, 202] on div "Incoming SMS" at bounding box center [718, 196] width 110 height 11
click at [687, 229] on div "Send Notification" at bounding box center [718, 223] width 110 height 11
drag, startPoint x: 607, startPoint y: 230, endPoint x: 656, endPoint y: 230, distance: 49.0
click at [622, 227] on p "[DATE] 11:29 AM" at bounding box center [618, 223] width 59 height 7
click at [800, 228] on td at bounding box center [830, 223] width 98 height 27
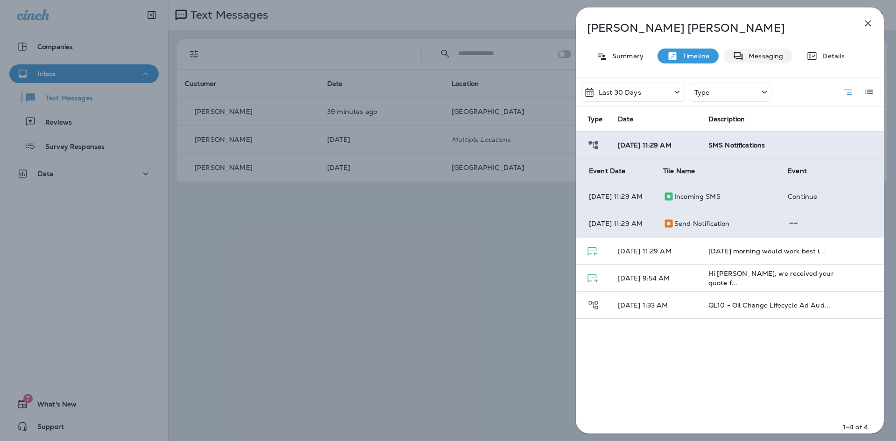
click at [754, 54] on p "Messaging" at bounding box center [763, 55] width 39 height 7
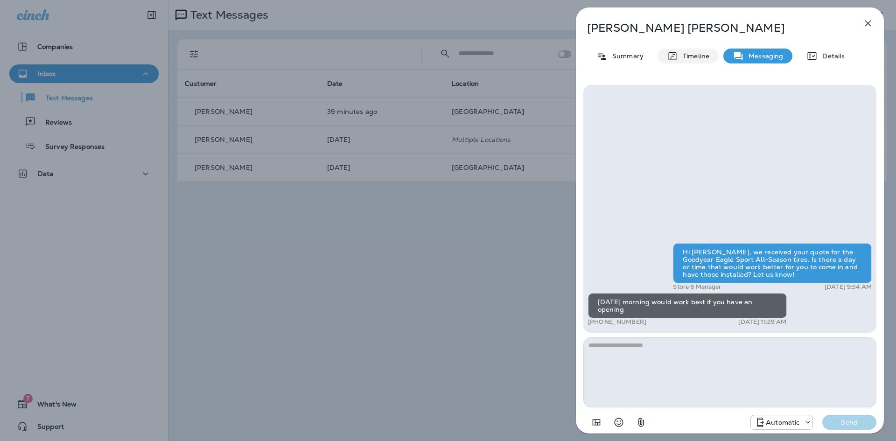
click at [704, 62] on div "Timeline" at bounding box center [688, 56] width 61 height 15
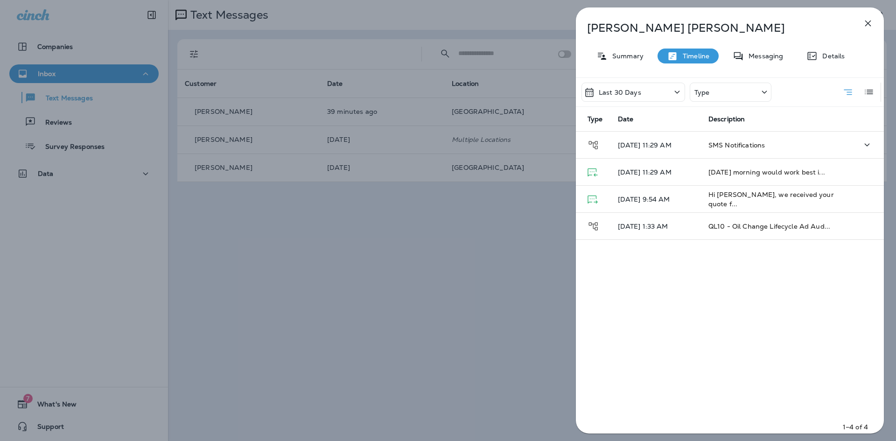
click at [776, 139] on td "SMS Notifications" at bounding box center [775, 145] width 149 height 27
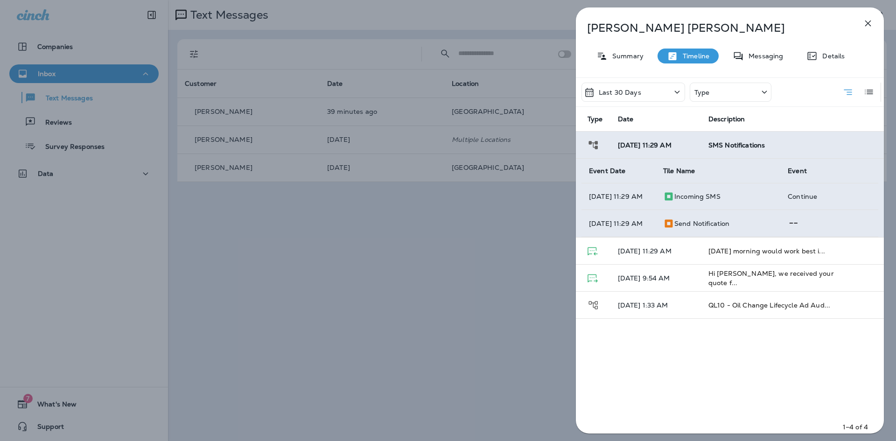
click at [788, 199] on p "Continue" at bounding box center [829, 196] width 83 height 7
click at [699, 200] on p "Incoming SMS" at bounding box center [698, 196] width 46 height 7
click at [708, 263] on td "[DATE] morning would work best i..." at bounding box center [775, 251] width 149 height 27
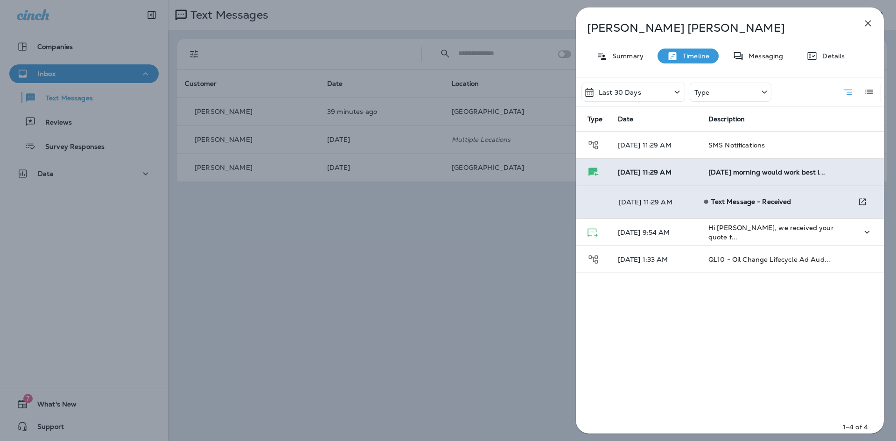
click at [691, 234] on p "[DATE] 9:54 AM" at bounding box center [656, 232] width 76 height 7
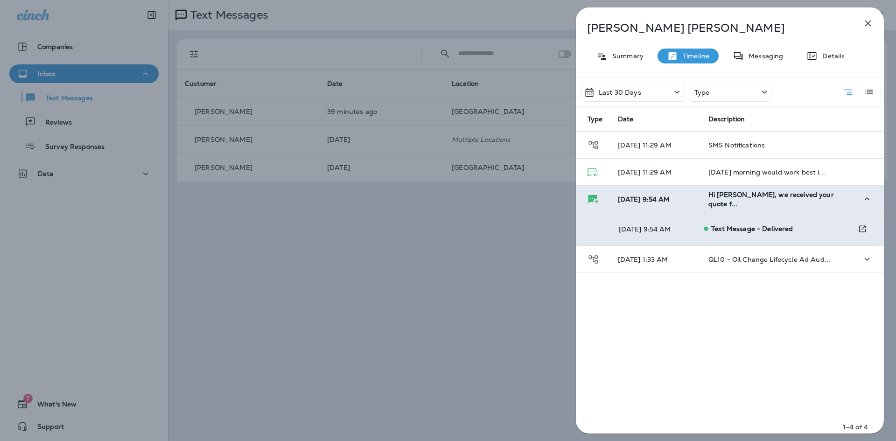
click at [701, 256] on td "[DATE] 1:33 AM" at bounding box center [656, 259] width 91 height 27
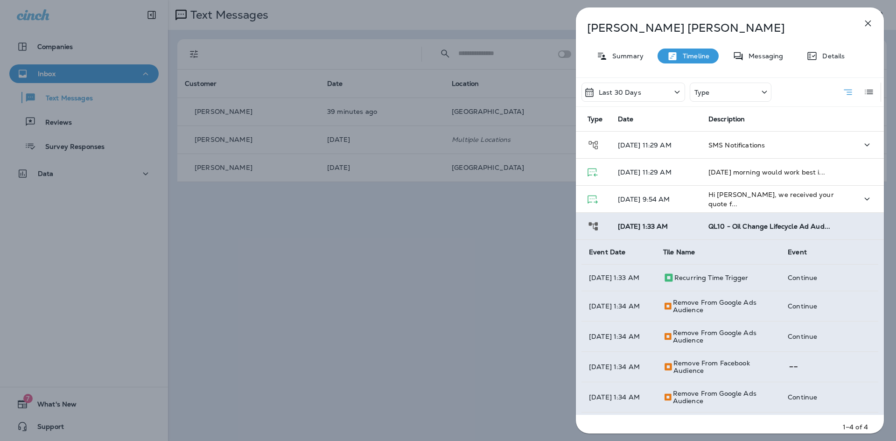
click at [744, 139] on td "SMS Notifications" at bounding box center [775, 145] width 149 height 27
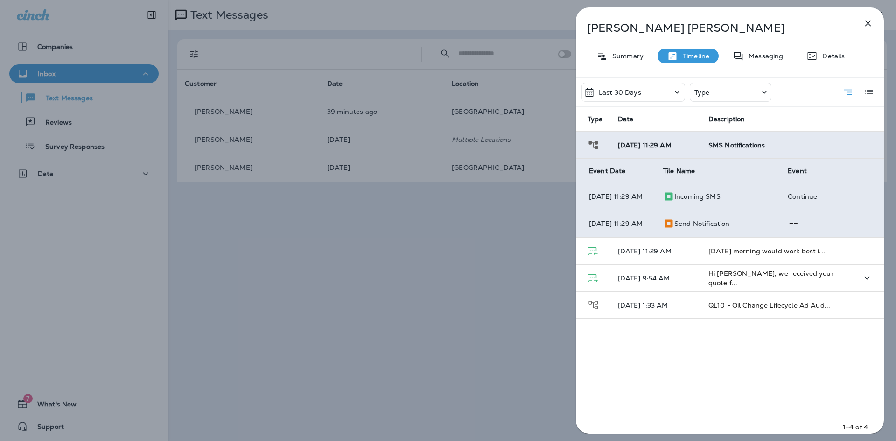
click at [872, 26] on icon "button" at bounding box center [868, 23] width 11 height 11
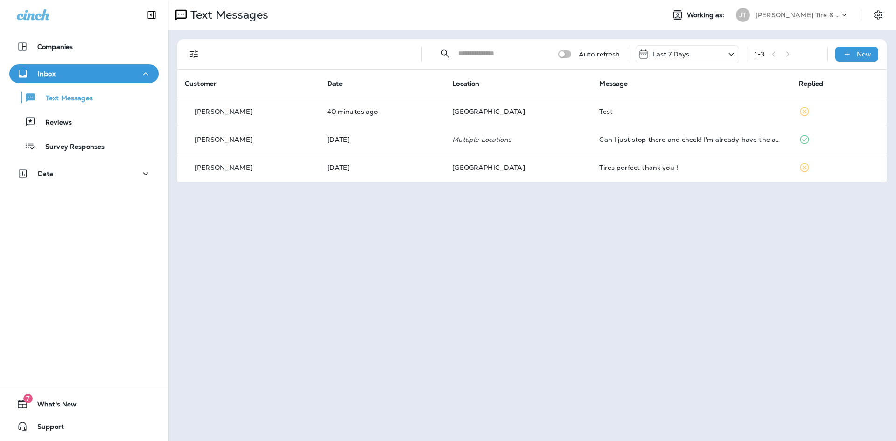
drag, startPoint x: 878, startPoint y: 1, endPoint x: 263, endPoint y: 231, distance: 656.4
click at [263, 231] on div "Text Messages Working as: [PERSON_NAME] Tire & Auto ​ ​ Auto refresh Last 7 Day…" at bounding box center [532, 220] width 728 height 441
click at [874, 17] on icon "Settings" at bounding box center [878, 14] width 11 height 11
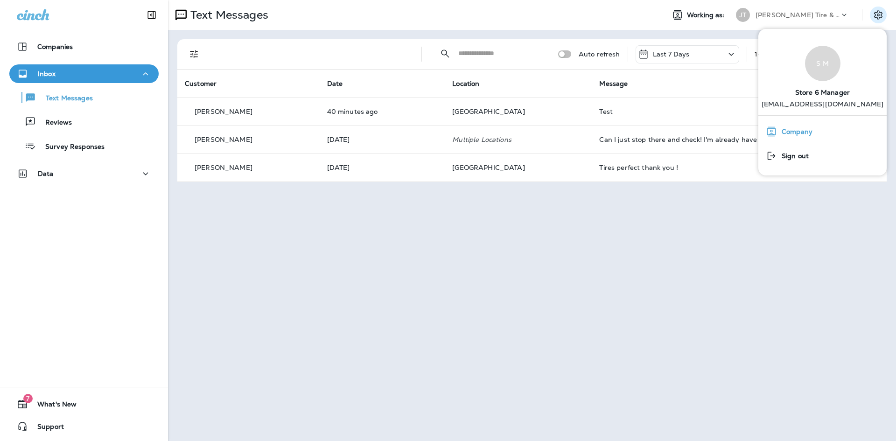
click at [785, 131] on span "Company" at bounding box center [794, 132] width 35 height 8
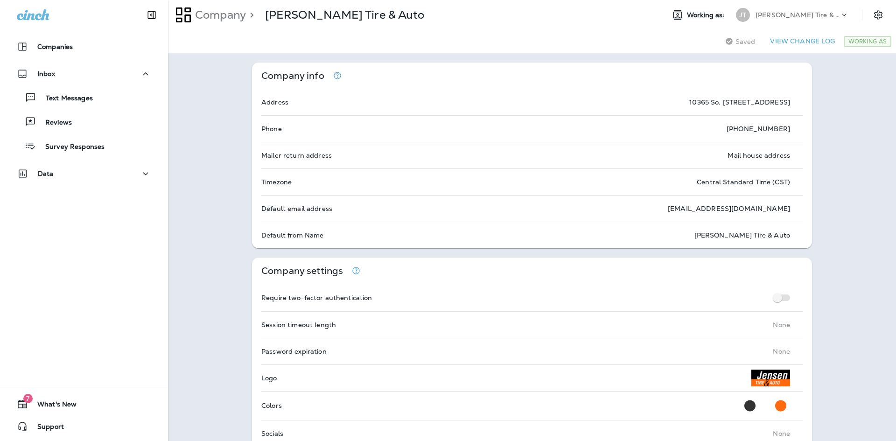
click at [842, 12] on icon at bounding box center [844, 14] width 9 height 9
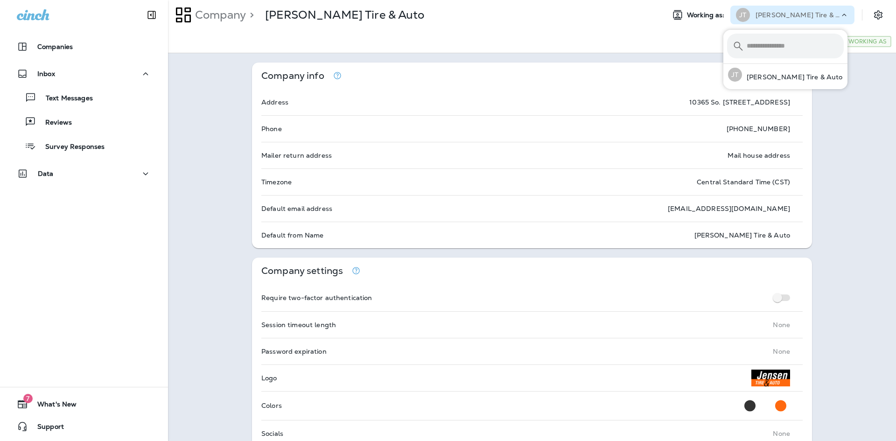
click at [840, 14] on icon at bounding box center [844, 14] width 9 height 9
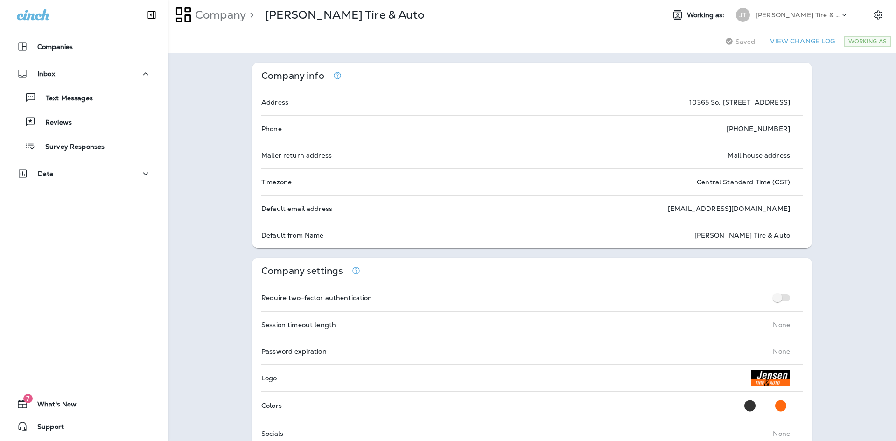
drag, startPoint x: 883, startPoint y: 12, endPoint x: 510, endPoint y: 272, distance: 455.2
click at [510, 272] on div "Company settings" at bounding box center [532, 271] width 560 height 27
